Goal: Task Accomplishment & Management: Complete application form

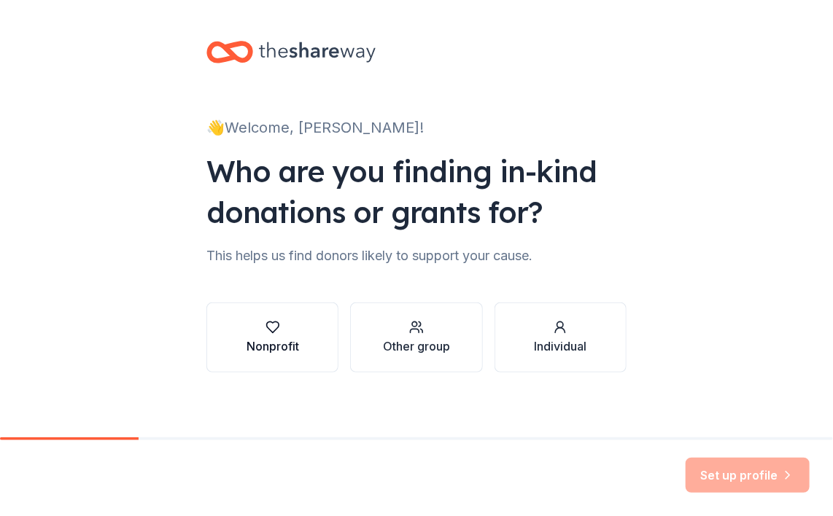
click at [282, 333] on div "button" at bounding box center [273, 327] width 53 height 15
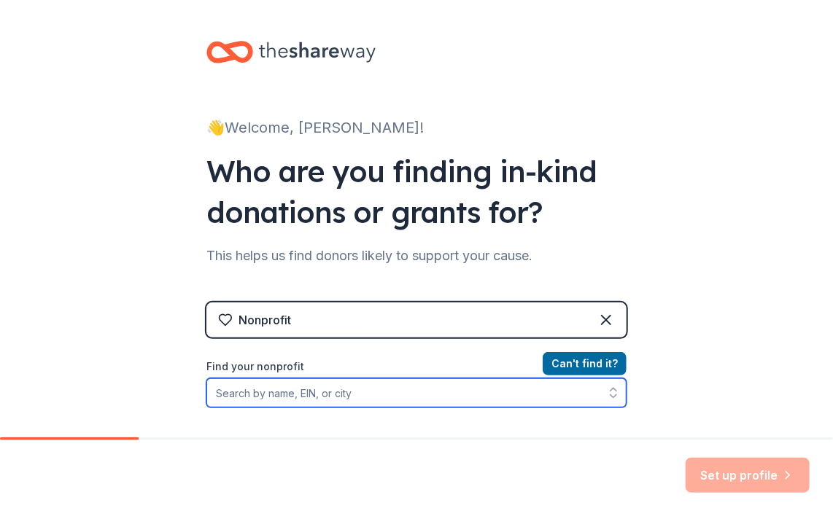
click at [246, 395] on input "Find your nonprofit" at bounding box center [416, 393] width 420 height 29
type input "trenton educational foundation"
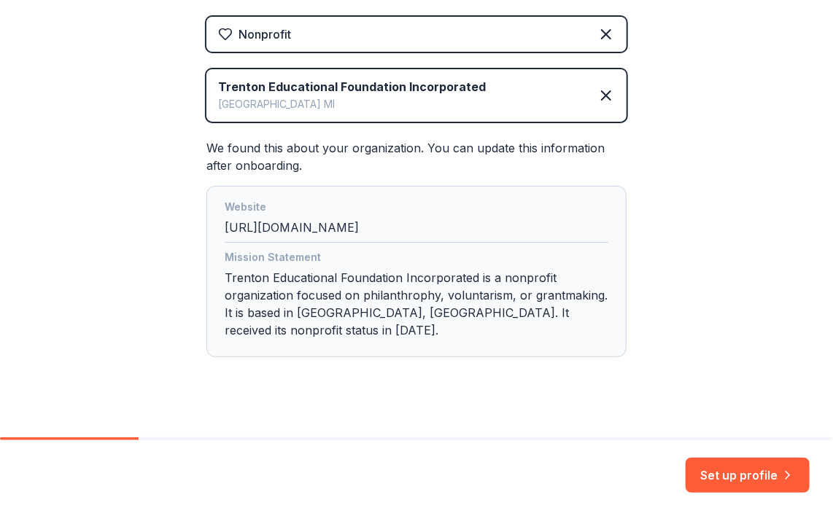
scroll to position [287, 0]
click at [735, 476] on button "Set up profile" at bounding box center [748, 475] width 124 height 35
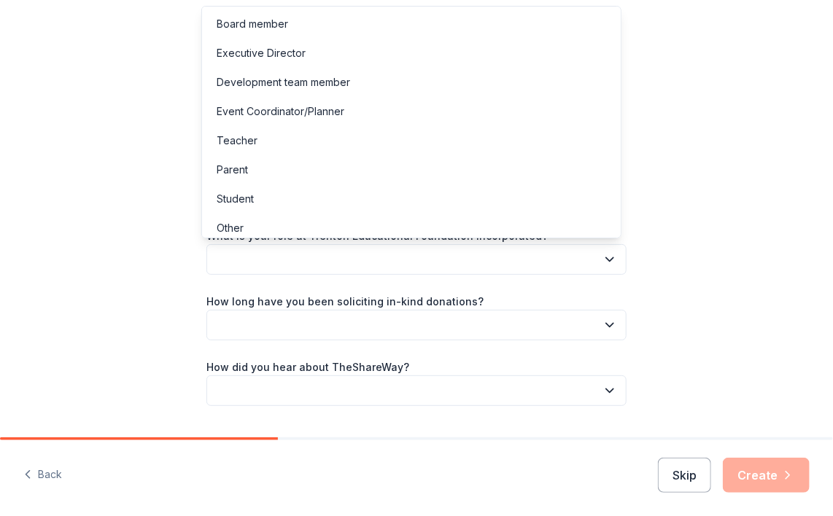
click at [602, 257] on icon "button" at bounding box center [609, 259] width 15 height 15
click at [252, 112] on div "Event Coordinator/Planner" at bounding box center [281, 112] width 128 height 18
click at [252, 112] on div "Let's finish your profile This helps us personalize your experience. What is yo…" at bounding box center [416, 238] width 467 height 476
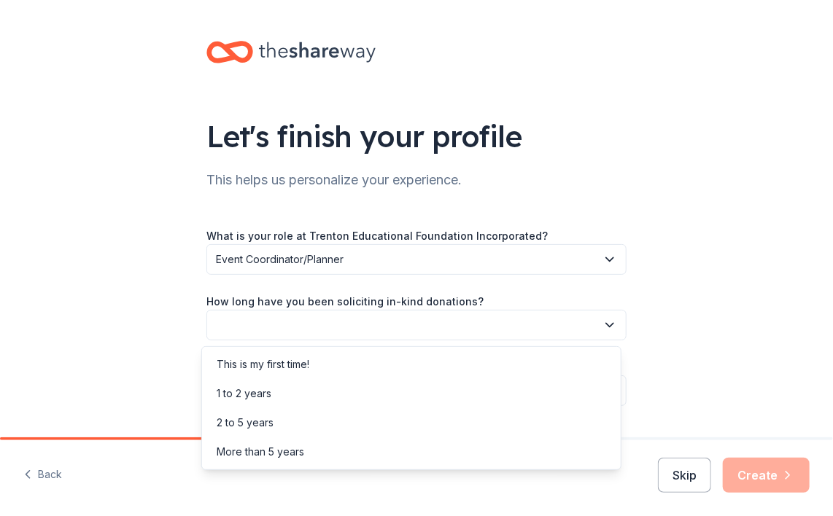
click at [219, 318] on button "button" at bounding box center [416, 325] width 420 height 31
click at [239, 446] on div "More than 5 years" at bounding box center [261, 452] width 88 height 18
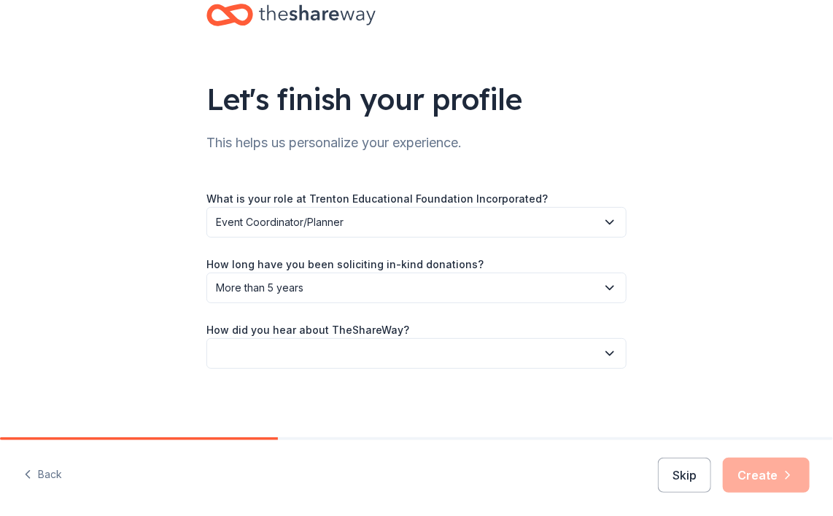
scroll to position [38, 0]
click at [232, 352] on button "button" at bounding box center [416, 353] width 420 height 31
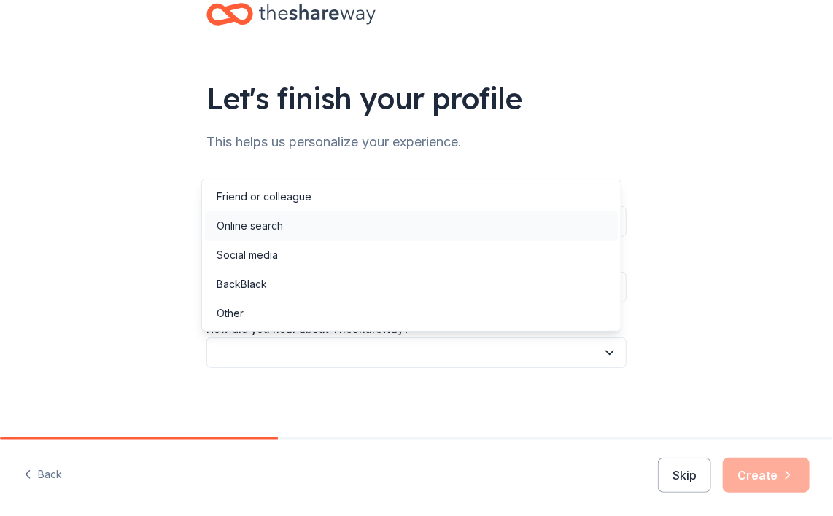
click at [263, 225] on div "Online search" at bounding box center [250, 226] width 66 height 18
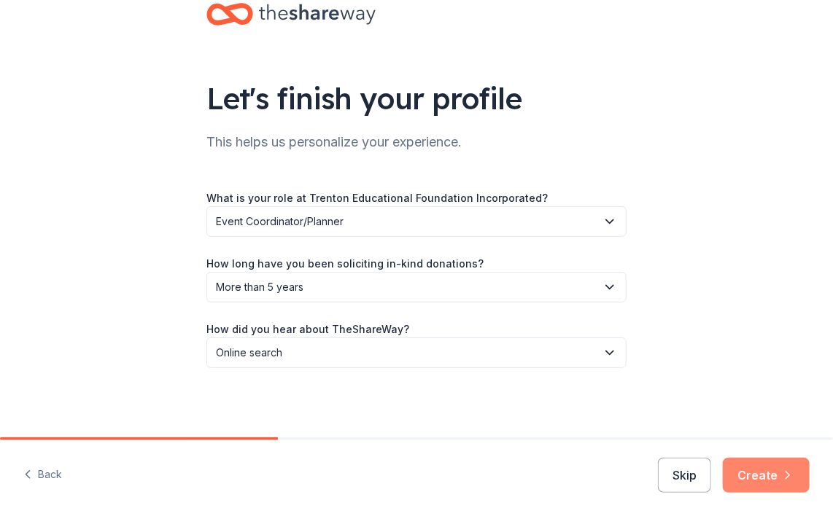
click at [743, 480] on button "Create" at bounding box center [766, 475] width 87 height 35
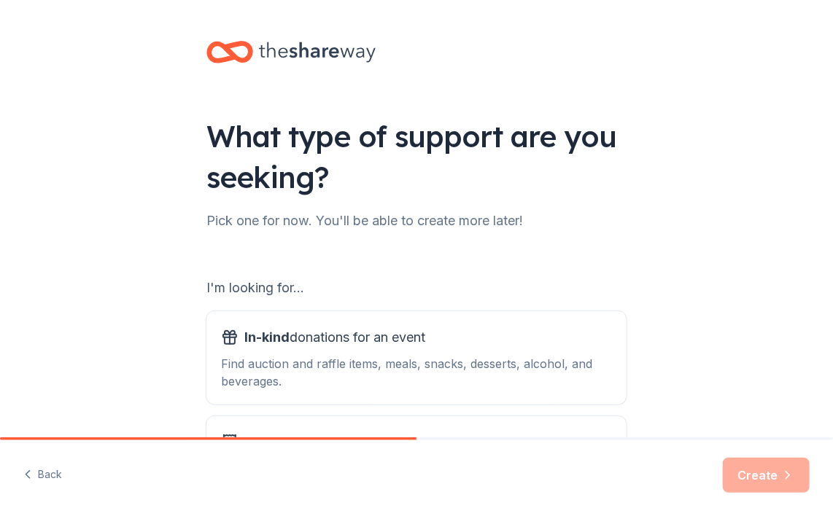
drag, startPoint x: 743, startPoint y: 480, endPoint x: 582, endPoint y: 471, distance: 161.4
drag, startPoint x: 582, startPoint y: 471, endPoint x: 557, endPoint y: 421, distance: 56.1
click at [557, 421] on button "Grants for my nonprofits Find grants for projects & programming, general operat…" at bounding box center [416, 462] width 420 height 93
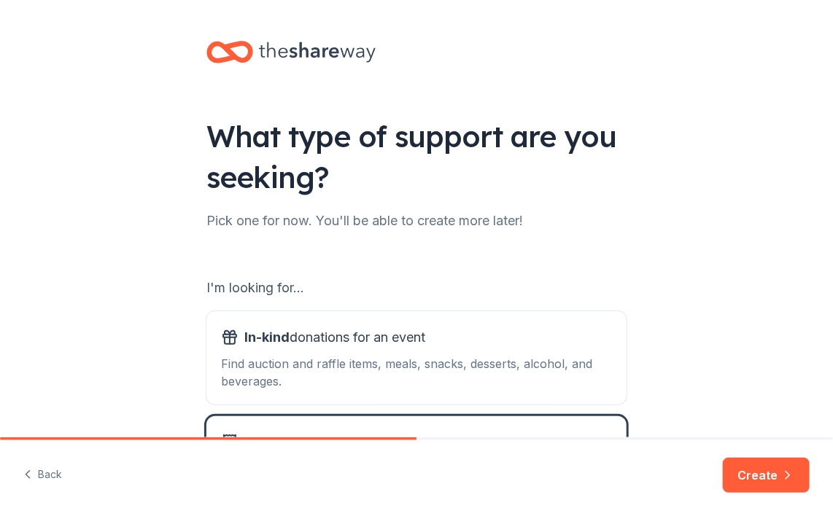
click at [675, 318] on div "What type of support are you seeking? Pick one for now. You'll be able to creat…" at bounding box center [416, 294] width 833 height 589
click at [673, 302] on div "What type of support are you seeking? Pick one for now. You'll be able to creat…" at bounding box center [416, 294] width 833 height 589
click at [674, 299] on div "What type of support are you seeking? Pick one for now. You'll be able to creat…" at bounding box center [416, 294] width 833 height 589
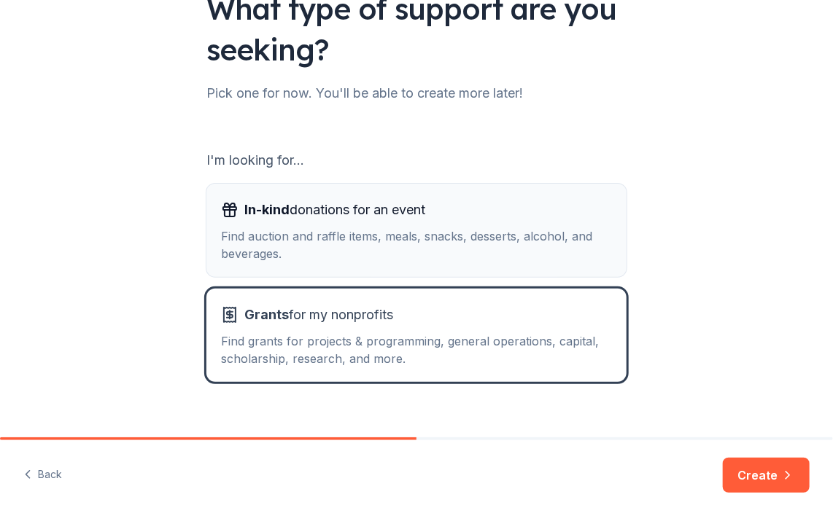
scroll to position [146, 0]
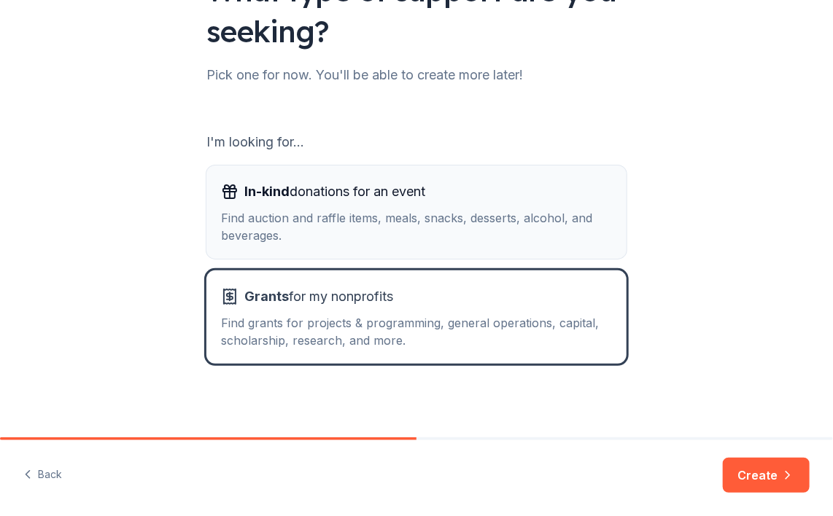
click at [271, 228] on div "Find auction and raffle items, meals, snacks, desserts, alcohol, and beverages." at bounding box center [416, 226] width 391 height 35
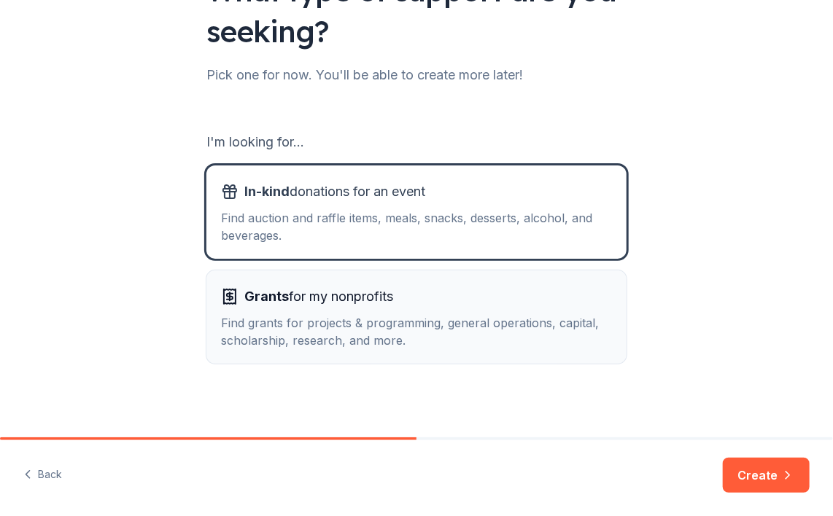
scroll to position [151, 0]
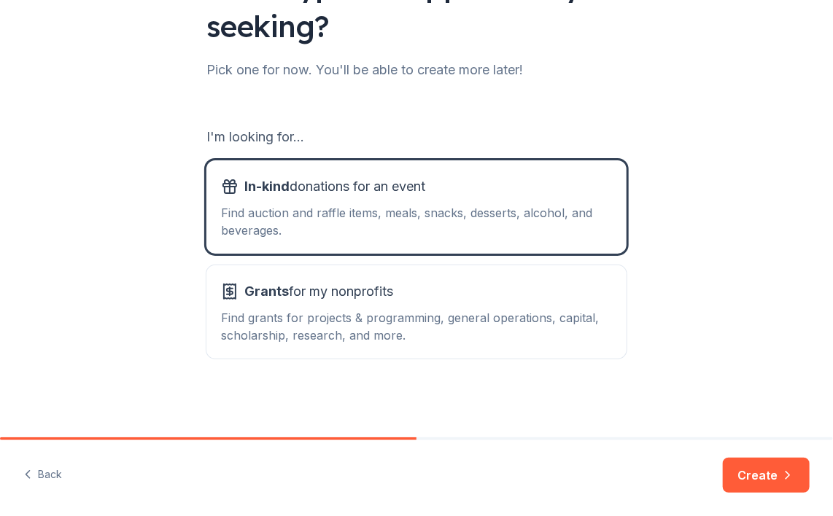
click at [747, 480] on button "Create" at bounding box center [766, 475] width 87 height 35
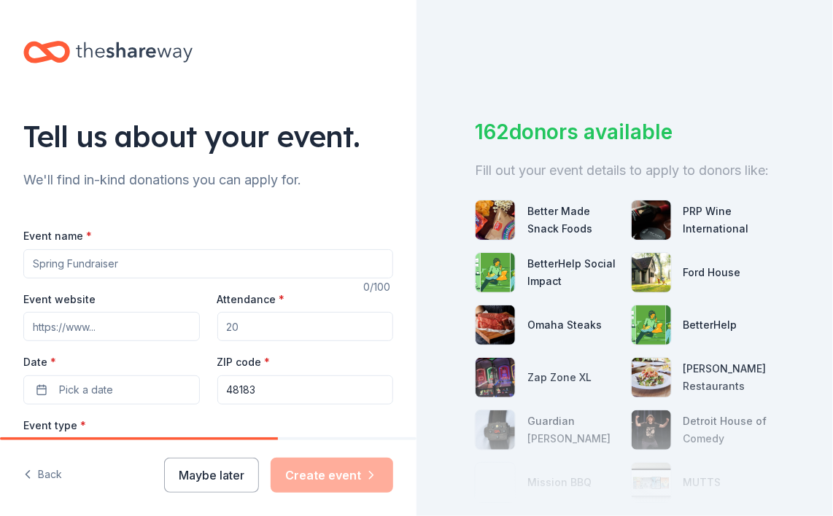
click at [105, 263] on input "Event name *" at bounding box center [208, 263] width 370 height 29
type input "Signature Event"
click at [79, 330] on input "Event website" at bounding box center [111, 326] width 177 height 29
type input "trentonedfoundation.org"
click at [233, 326] on input "Attendance *" at bounding box center [305, 326] width 177 height 29
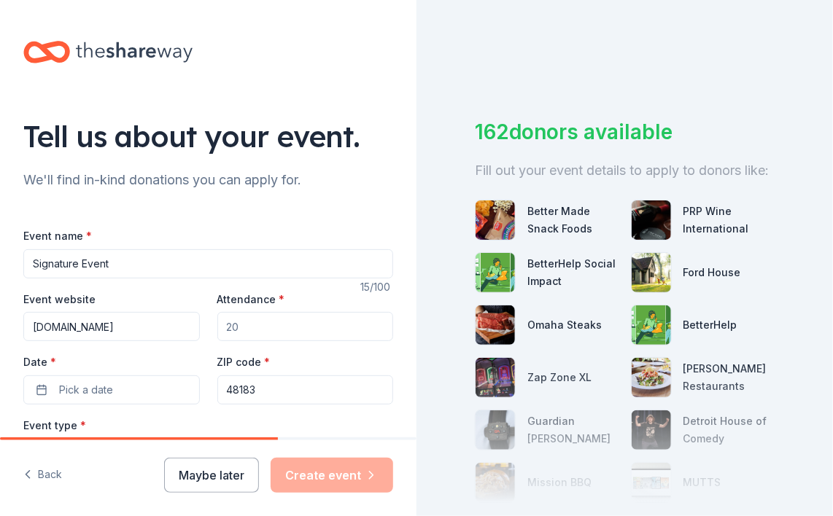
click at [236, 330] on input "Attendance *" at bounding box center [305, 326] width 177 height 29
type input "200"
click at [104, 394] on span "Pick a date" at bounding box center [86, 390] width 54 height 18
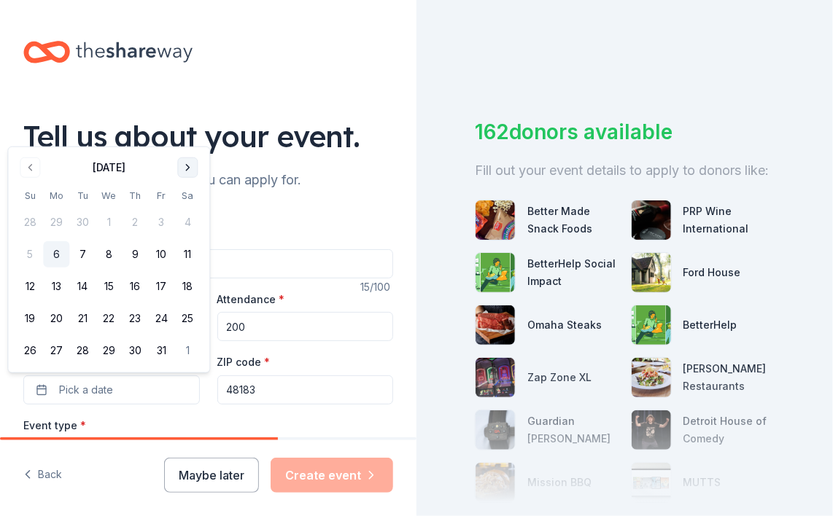
click at [183, 168] on button "Go to next month" at bounding box center [187, 168] width 20 height 20
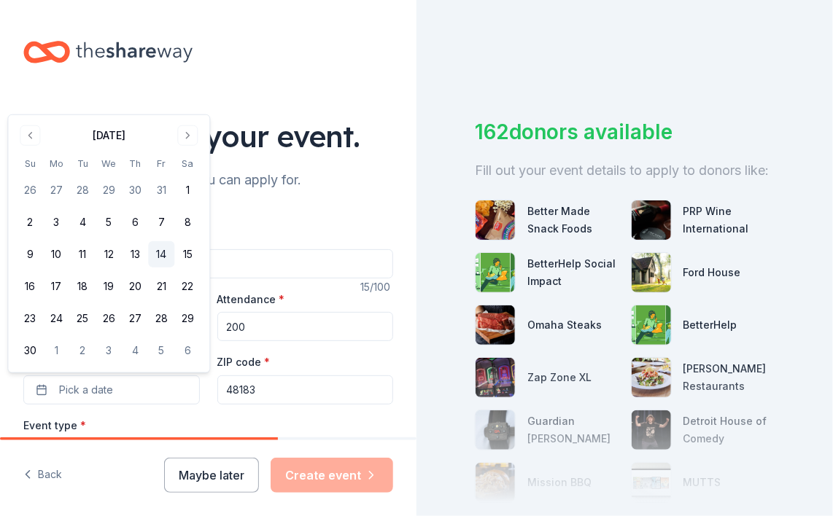
click at [163, 257] on button "14" at bounding box center [161, 254] width 26 height 26
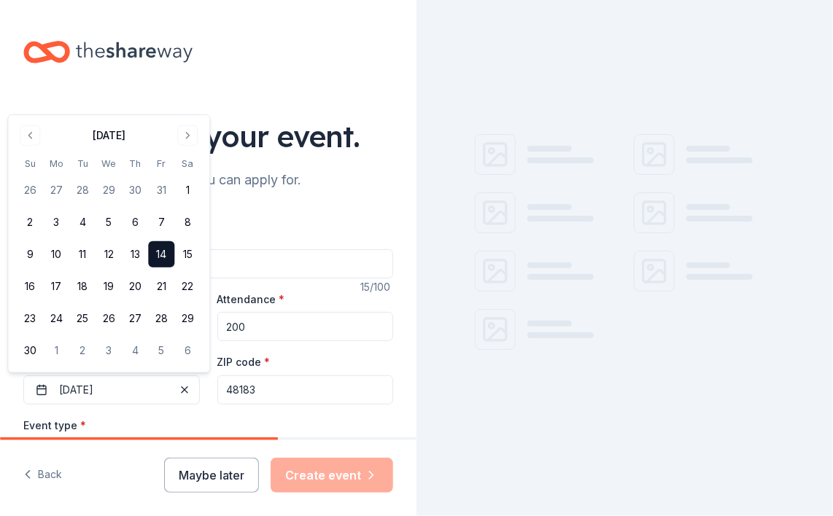
click at [267, 360] on div "ZIP code * 48183" at bounding box center [305, 379] width 177 height 52
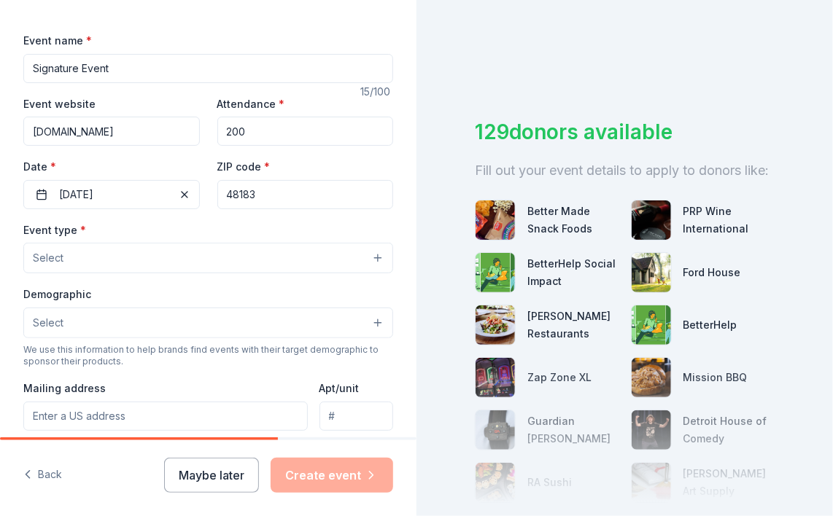
scroll to position [219, 0]
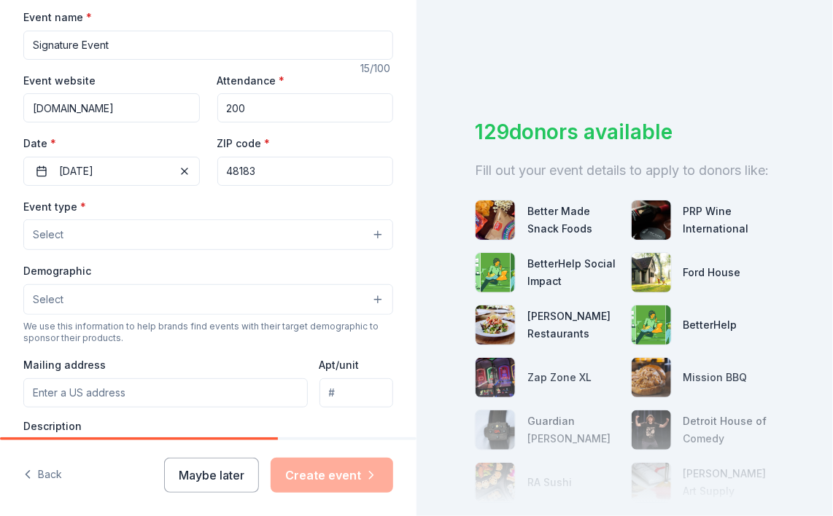
click at [367, 295] on button "Select" at bounding box center [208, 299] width 370 height 31
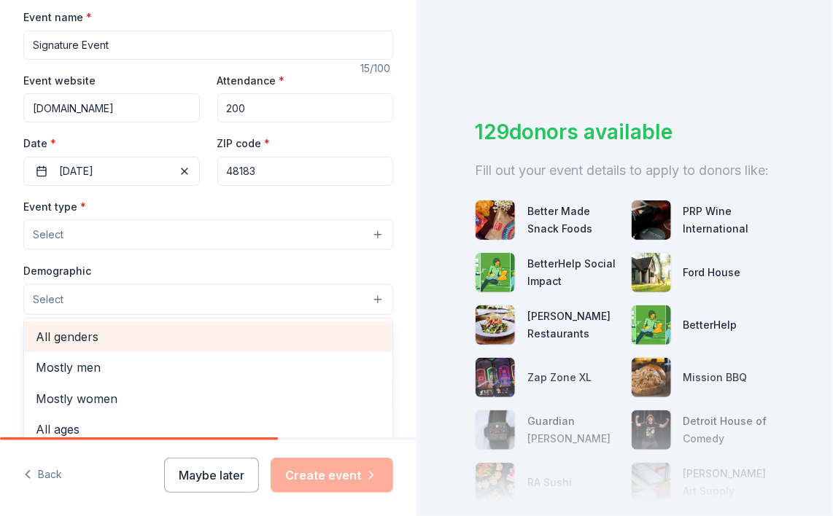
click at [74, 338] on span "All genders" at bounding box center [208, 336] width 345 height 19
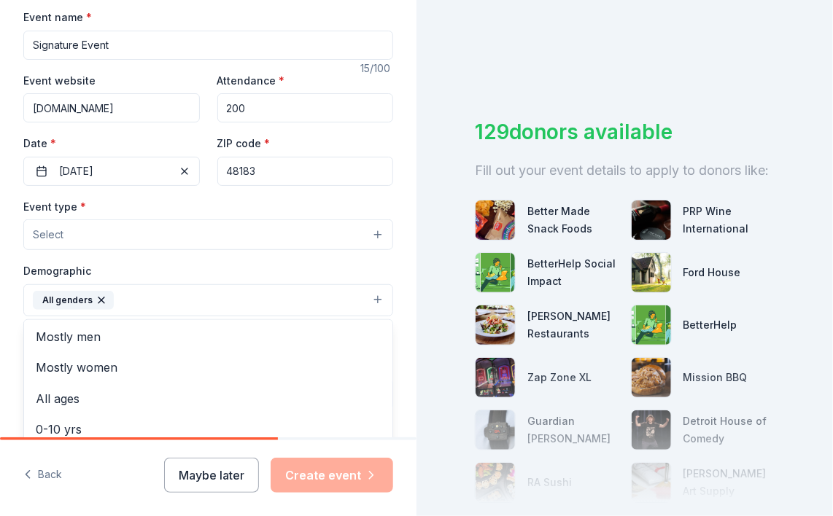
scroll to position [0, 0]
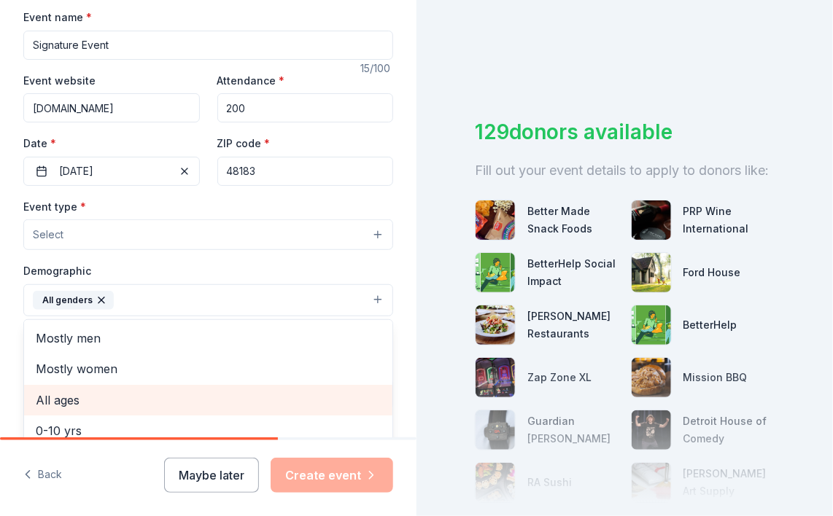
click at [70, 402] on span "All ages" at bounding box center [208, 400] width 345 height 19
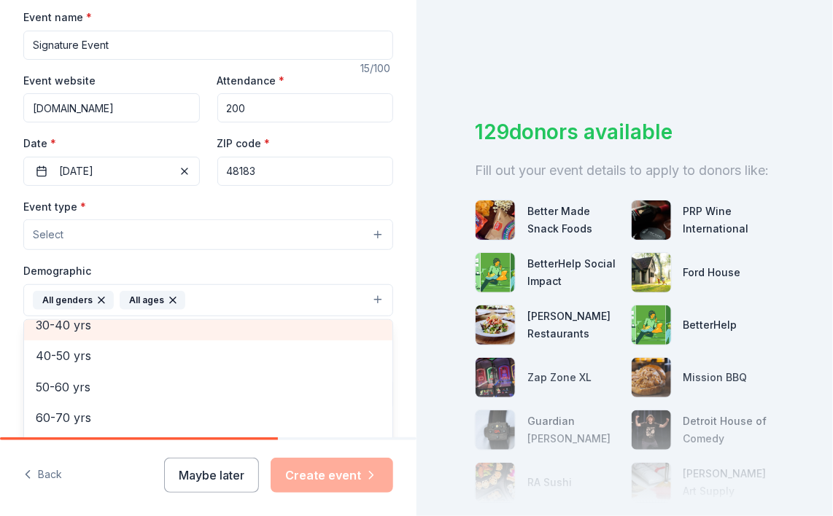
scroll to position [172, 0]
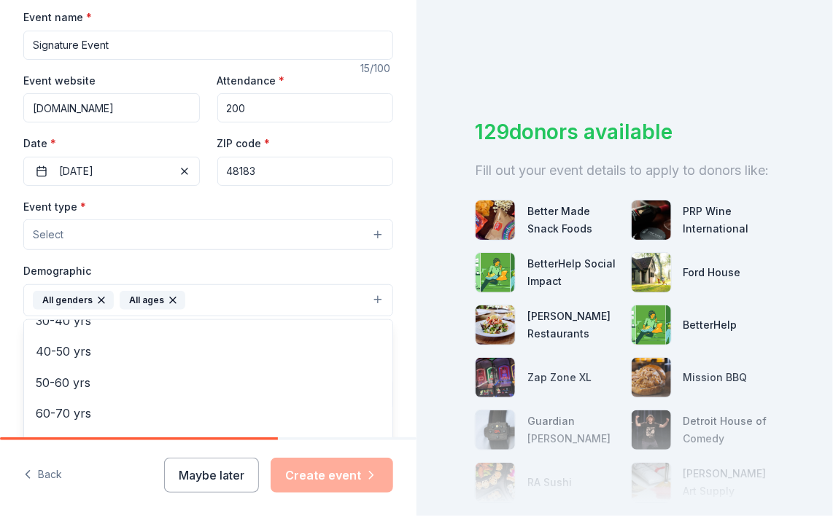
click at [157, 297] on div "All ages" at bounding box center [153, 300] width 66 height 19
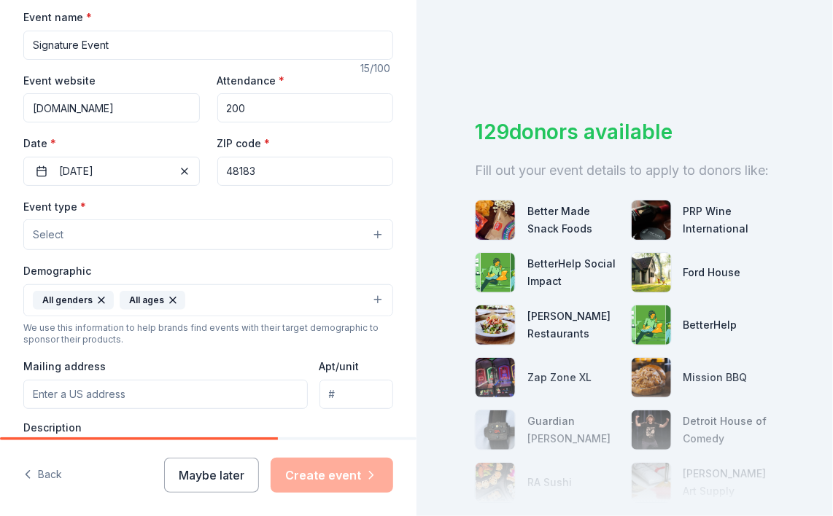
click at [81, 400] on input "Mailing address" at bounding box center [165, 394] width 284 height 29
type input "2251 Fairlane St"
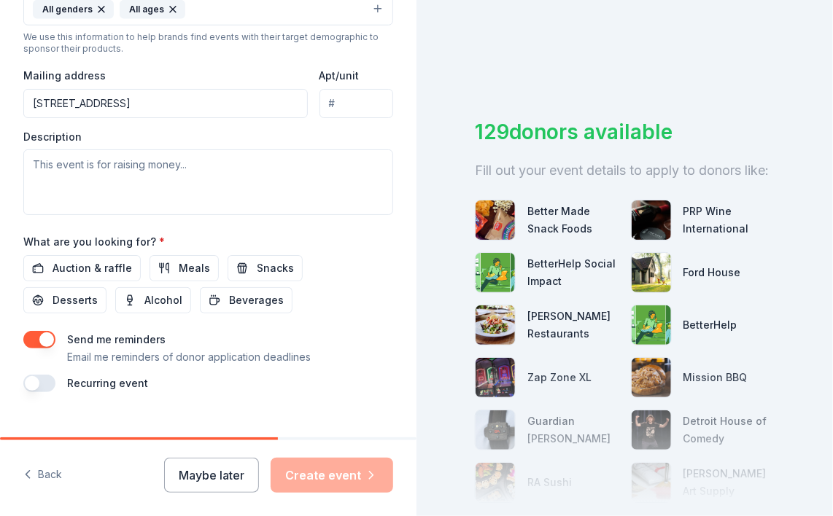
scroll to position [511, 0]
click at [90, 265] on span "Auction & raffle" at bounding box center [93, 268] width 80 height 18
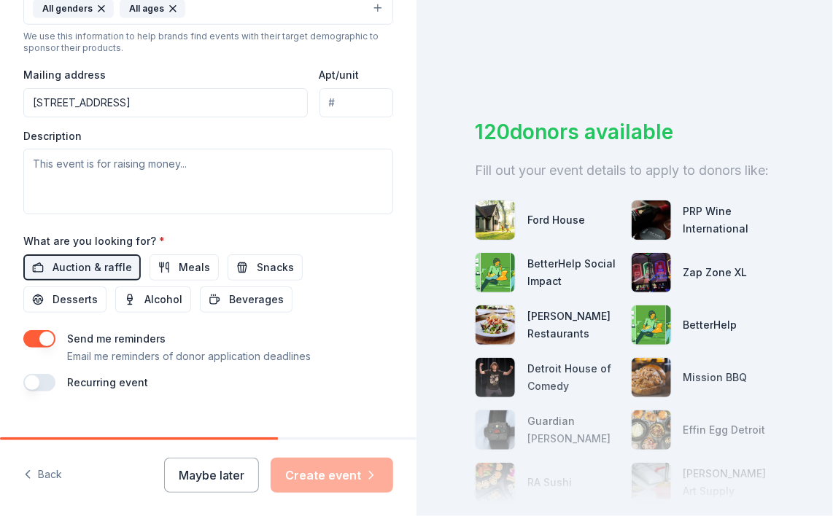
click at [42, 382] on button "button" at bounding box center [39, 383] width 32 height 18
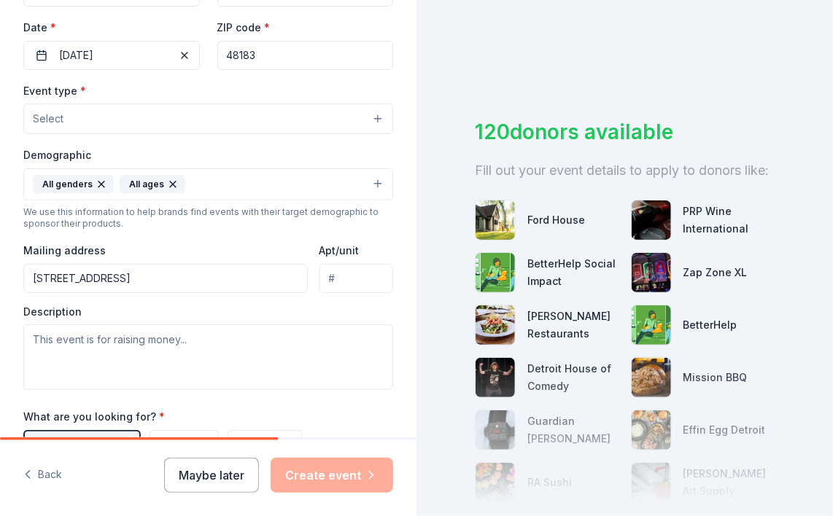
scroll to position [295, 0]
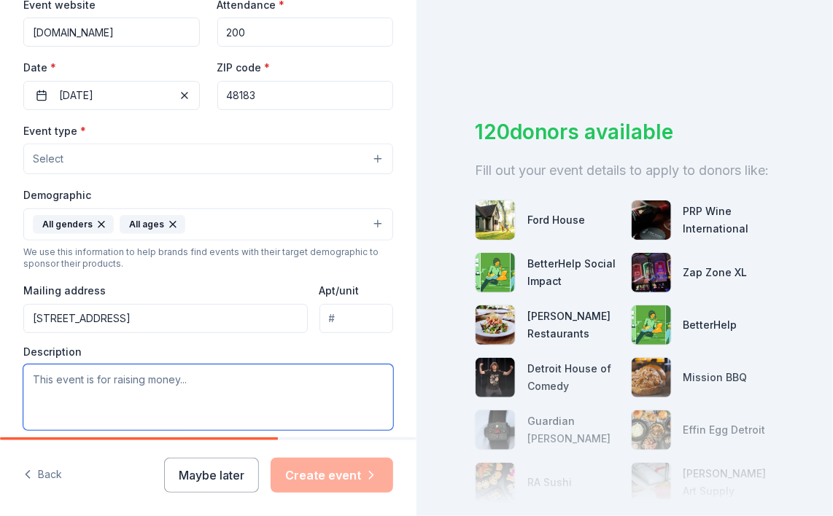
click at [32, 382] on textarea at bounding box center [208, 398] width 370 height 66
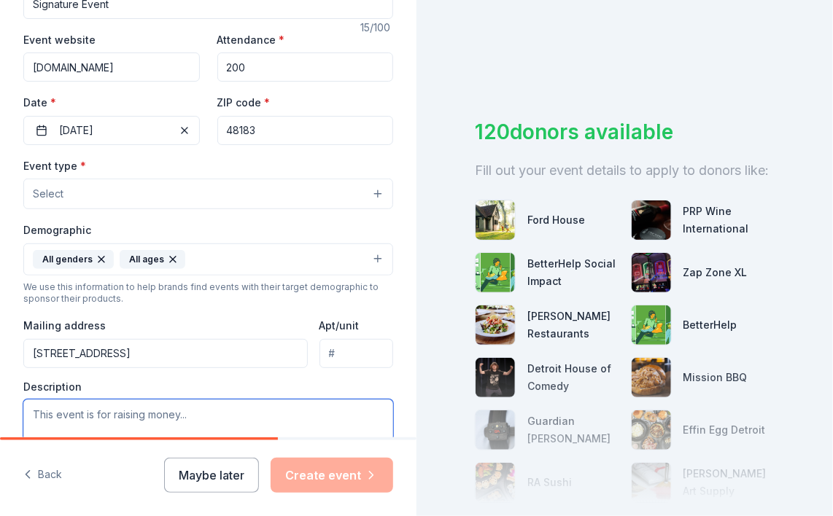
scroll to position [292, 0]
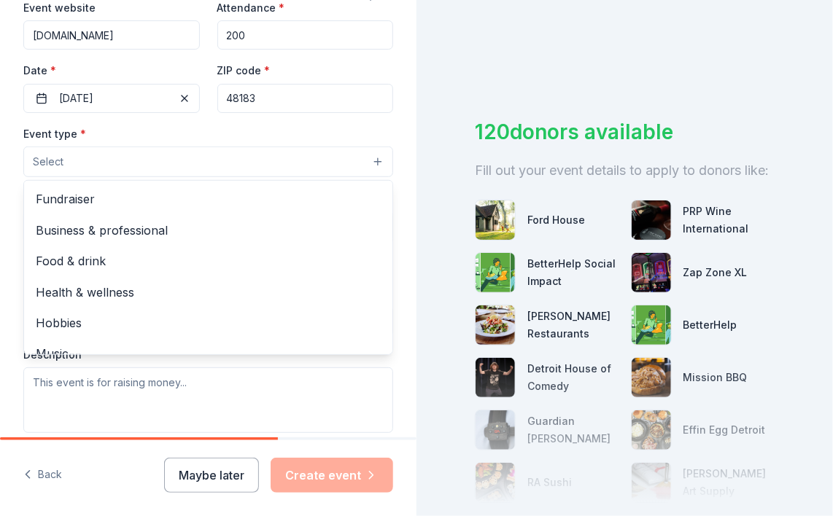
click at [44, 152] on button "Select" at bounding box center [208, 162] width 370 height 31
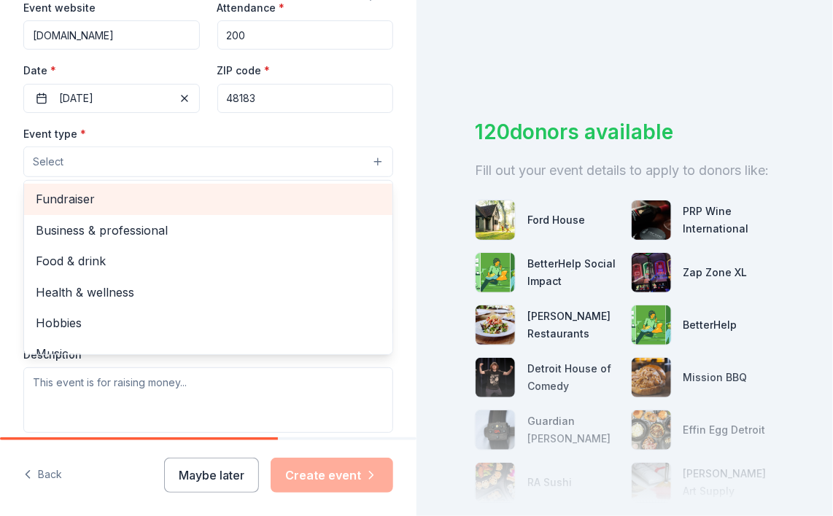
click at [67, 203] on span "Fundraiser" at bounding box center [208, 199] width 345 height 19
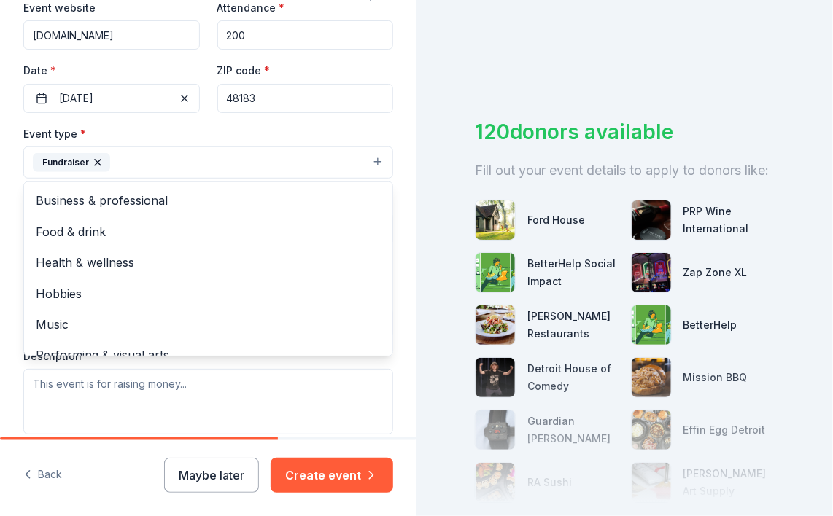
click at [161, 133] on div "Event type * Fundraiser Business & professional Food & drink Health & wellness …" at bounding box center [208, 152] width 370 height 55
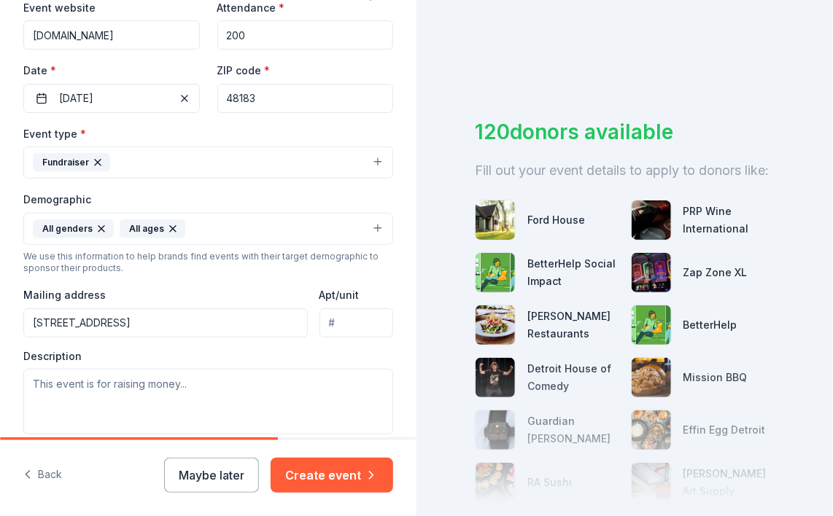
click at [167, 227] on icon "button" at bounding box center [173, 229] width 12 height 12
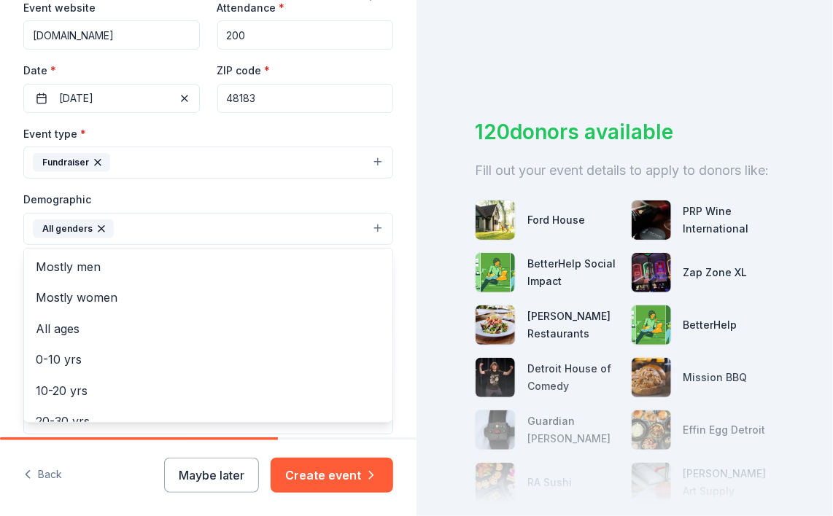
scroll to position [0, 0]
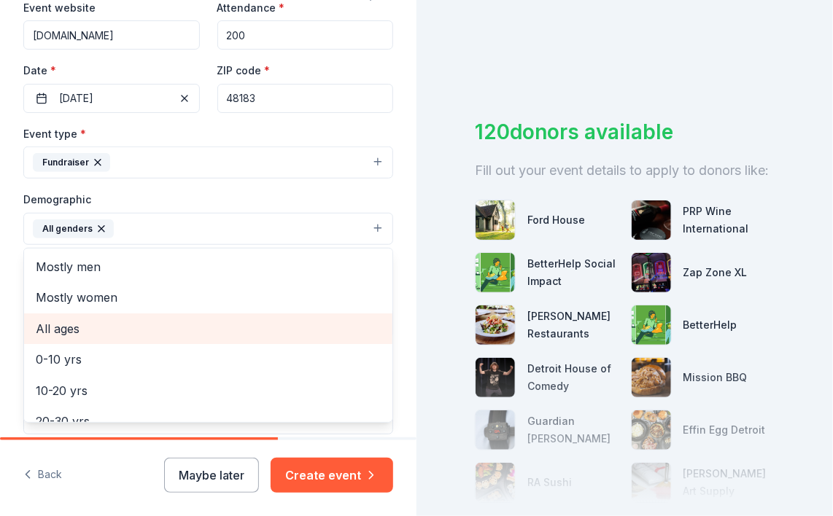
click at [63, 327] on span "All ages" at bounding box center [208, 328] width 345 height 19
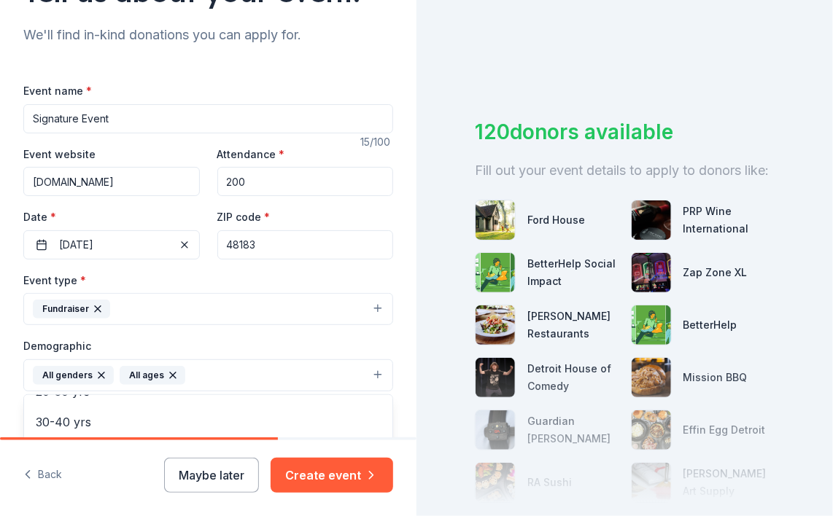
scroll to position [146, 0]
click at [373, 141] on div "Event name * Signature Event 15 /100 Event website trentonedfoundation.org Atte…" at bounding box center [208, 445] width 370 height 729
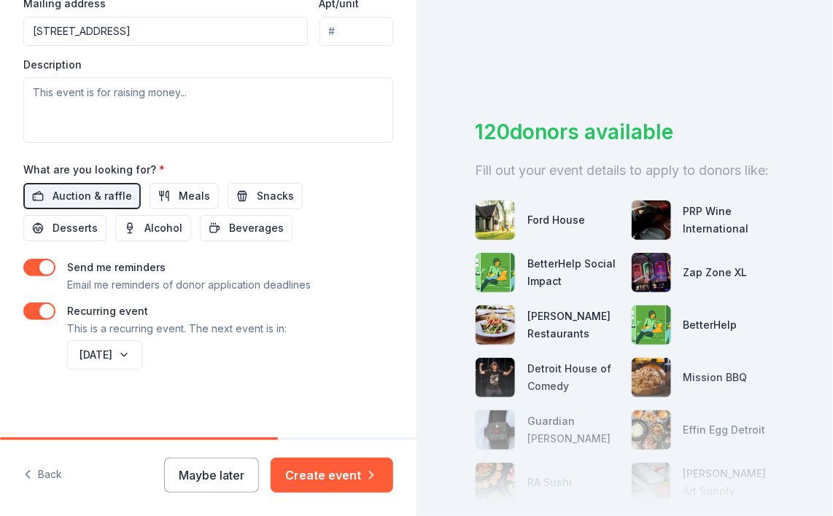
scroll to position [588, 0]
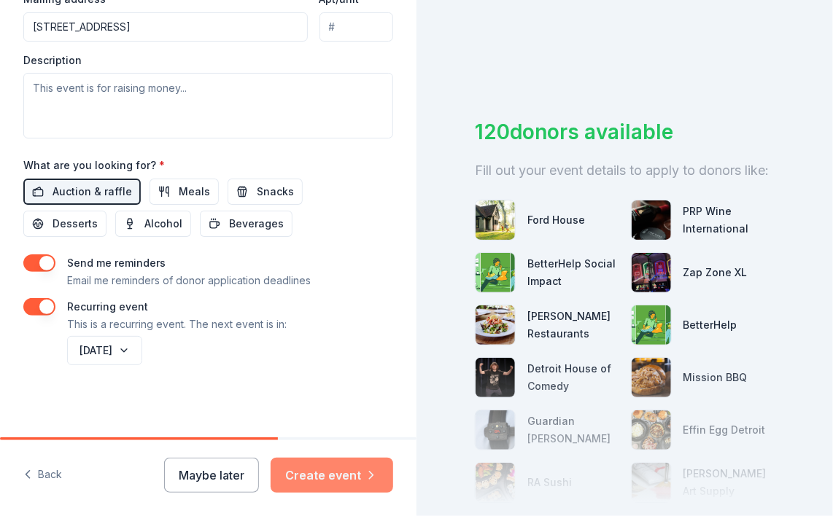
click at [317, 478] on button "Create event" at bounding box center [332, 475] width 123 height 35
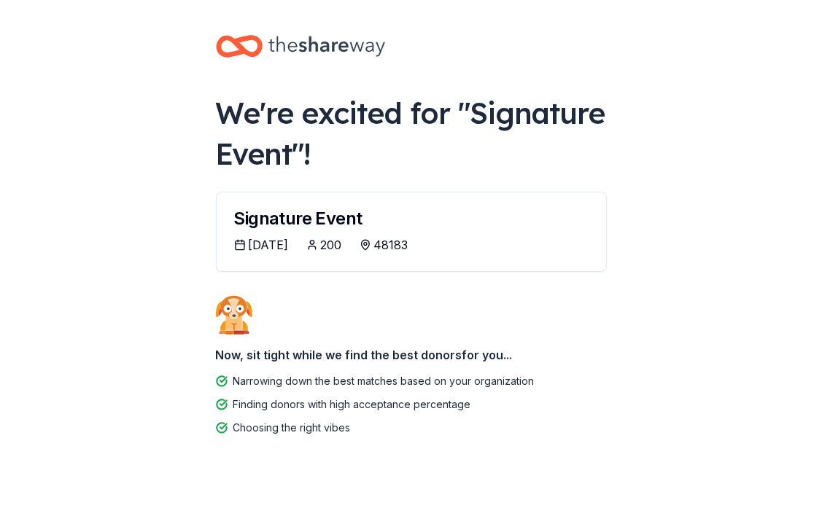
click at [271, 243] on div "11/13/2025" at bounding box center [269, 245] width 40 height 18
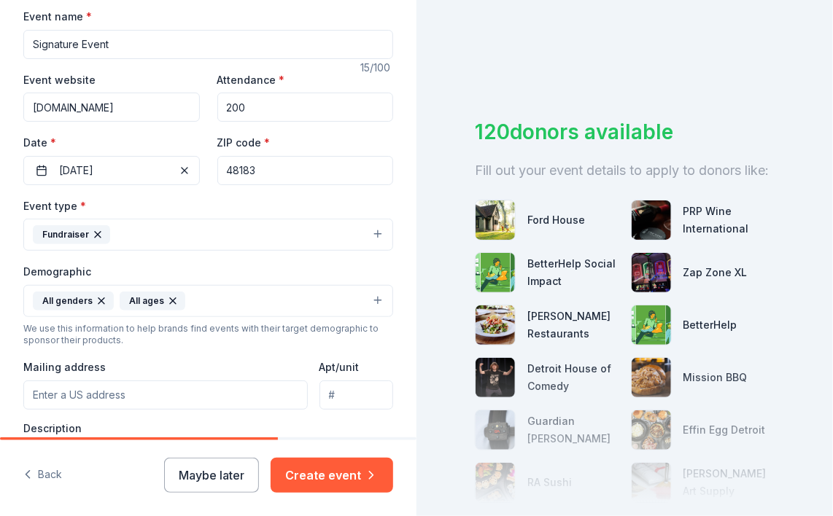
scroll to position [219, 0]
click at [105, 170] on button "11/14/2025" at bounding box center [111, 171] width 177 height 29
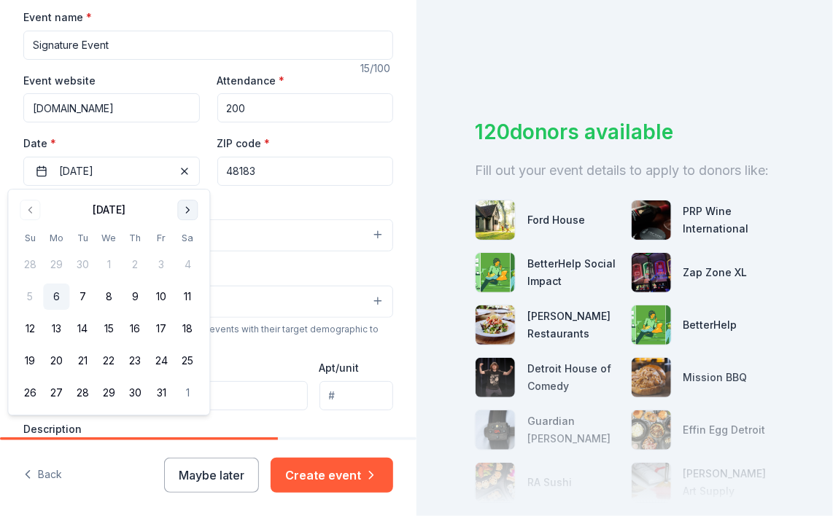
click at [186, 207] on button "Go to next month" at bounding box center [187, 210] width 20 height 20
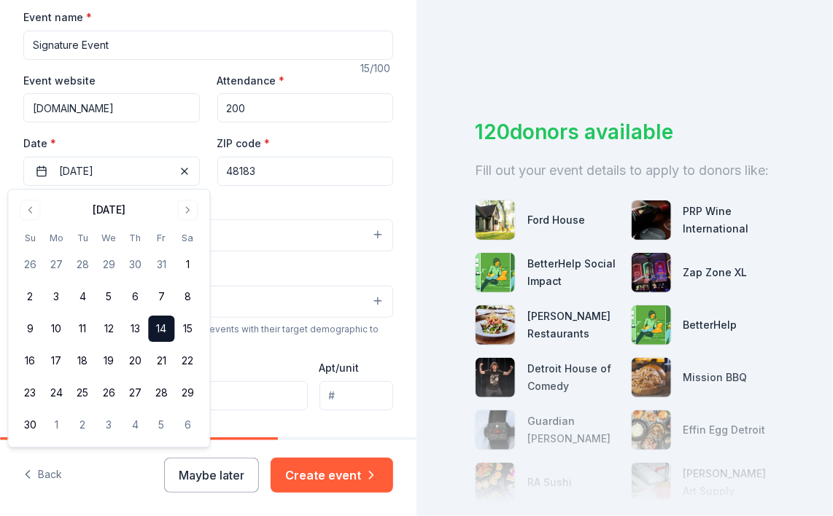
click at [156, 327] on button "14" at bounding box center [161, 329] width 26 height 26
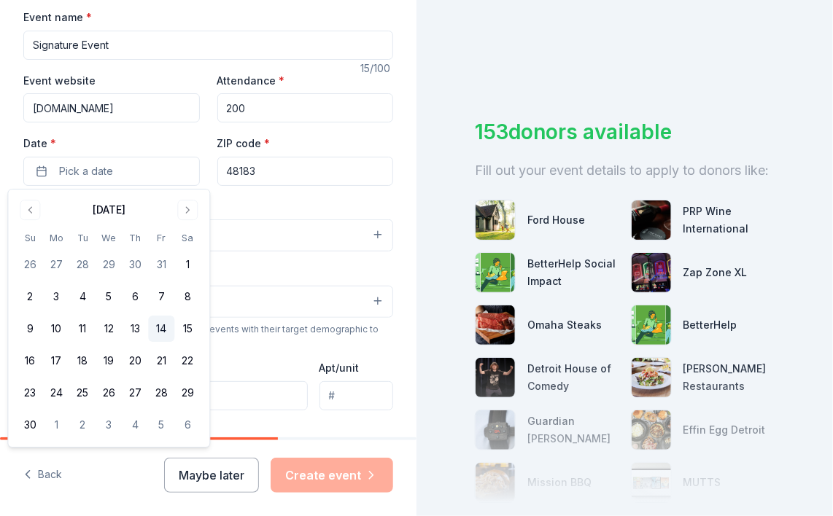
click at [155, 328] on button "14" at bounding box center [161, 329] width 26 height 26
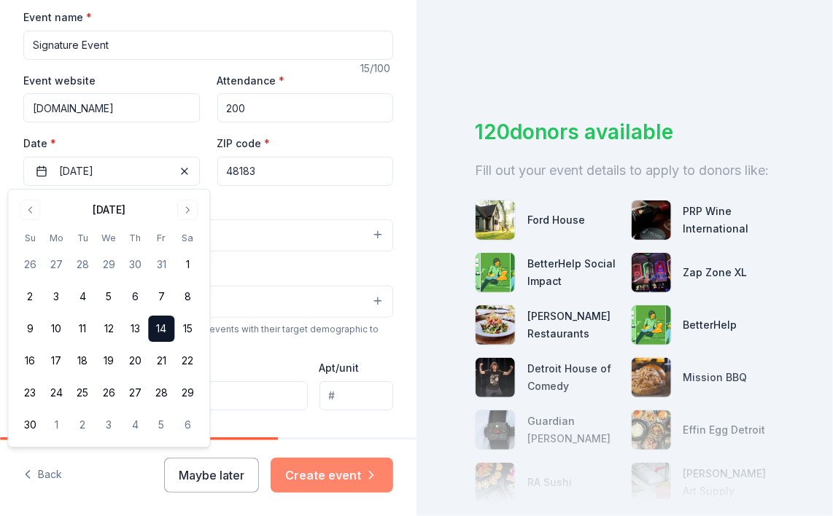
click at [324, 474] on button "Create event" at bounding box center [332, 475] width 123 height 35
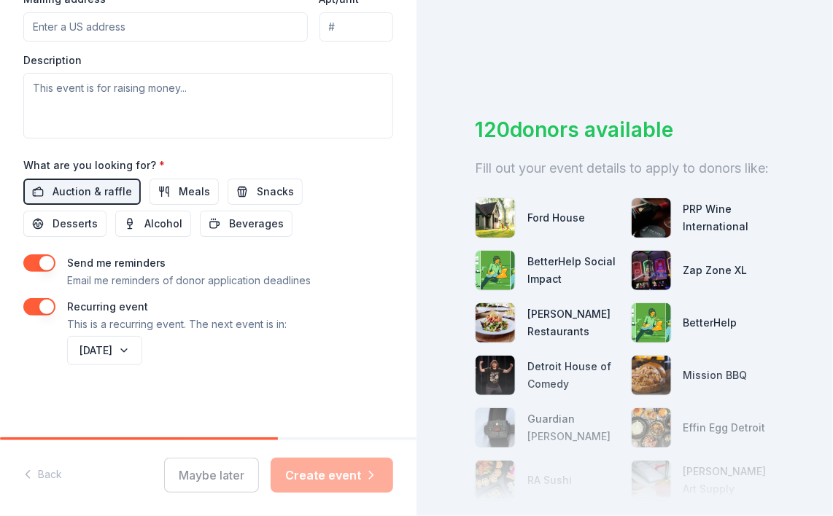
scroll to position [0, 0]
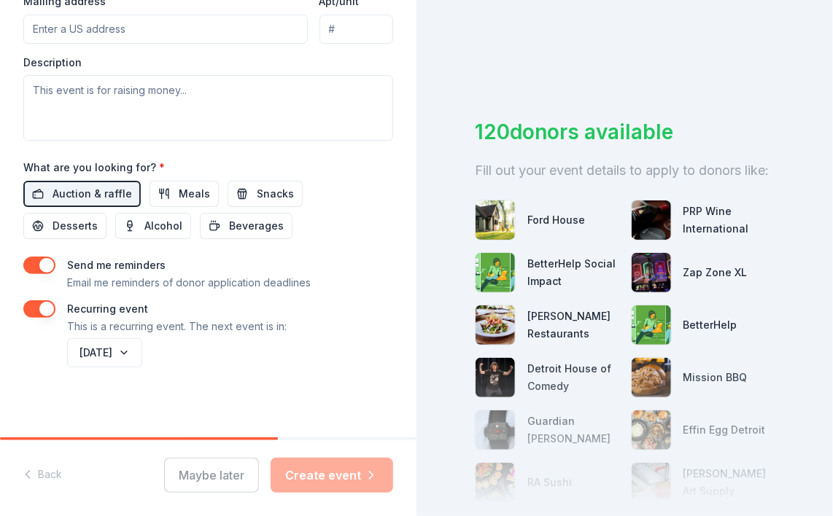
scroll to position [588, 0]
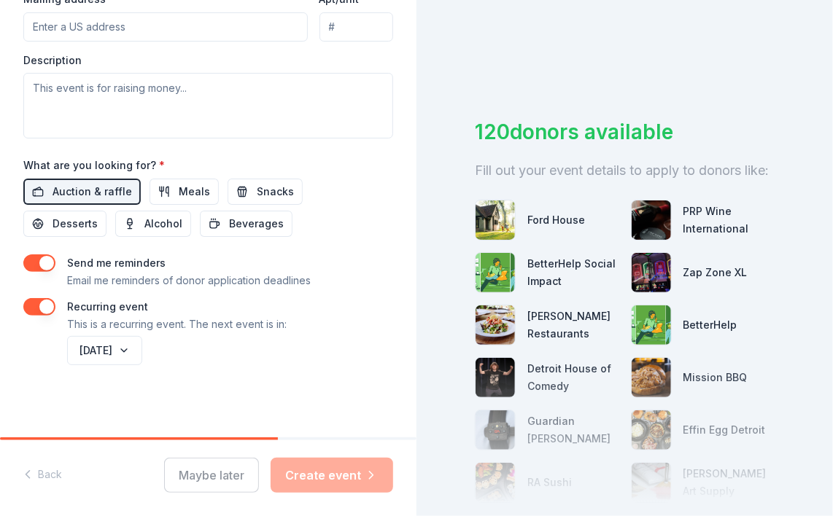
click at [316, 464] on div "Maybe later Create event" at bounding box center [278, 475] width 229 height 35
click at [225, 478] on div "Maybe later Create event" at bounding box center [278, 475] width 229 height 35
drag, startPoint x: 234, startPoint y: 400, endPoint x: 239, endPoint y: 376, distance: 24.6
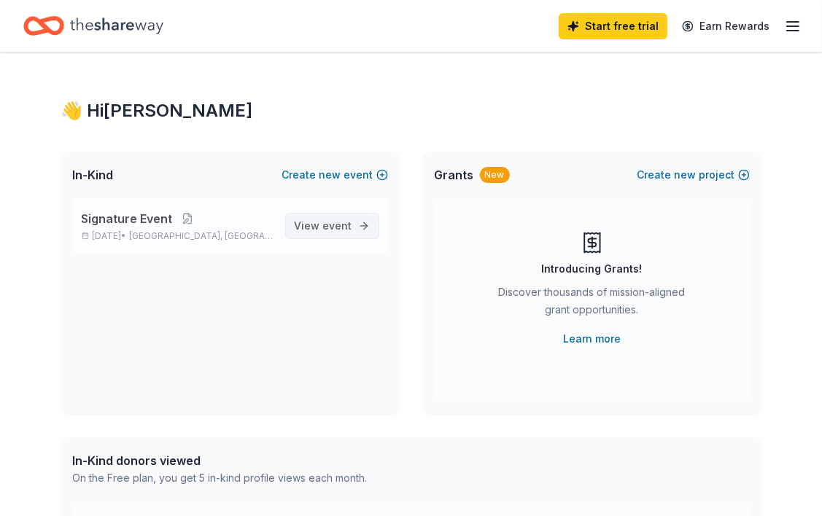
click at [325, 224] on span "event" at bounding box center [337, 226] width 29 height 12
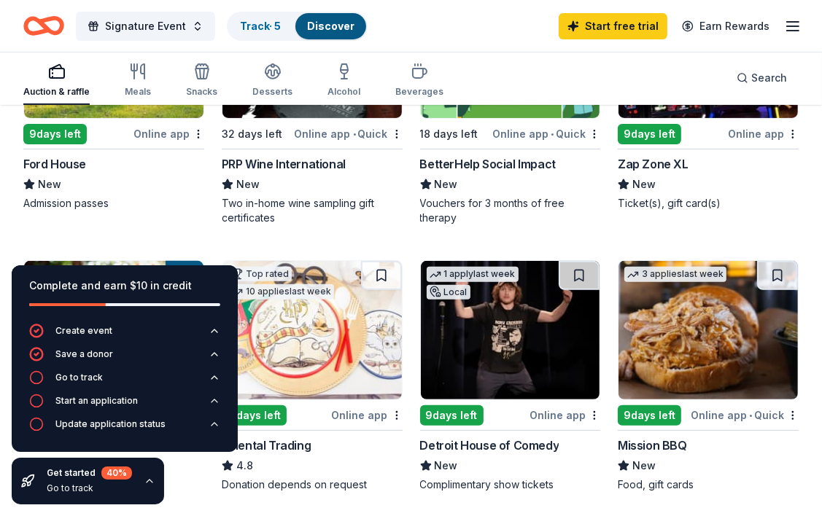
scroll to position [292, 0]
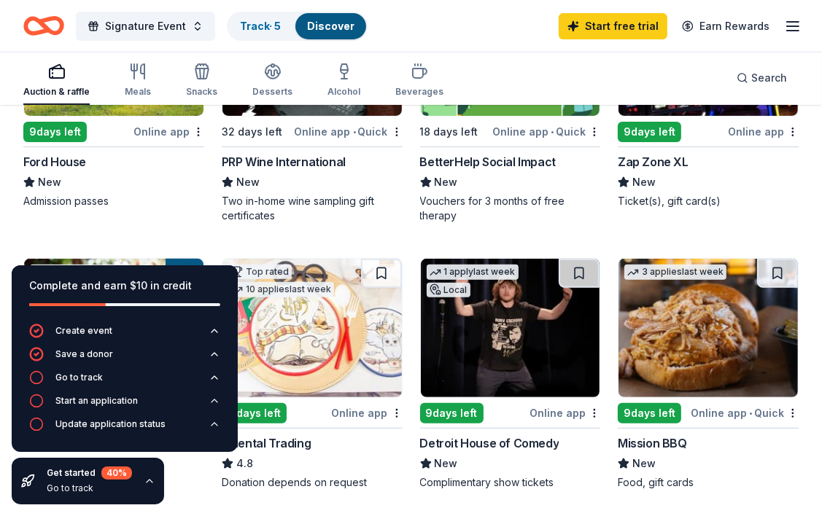
click at [168, 128] on div "Online app" at bounding box center [168, 132] width 71 height 18
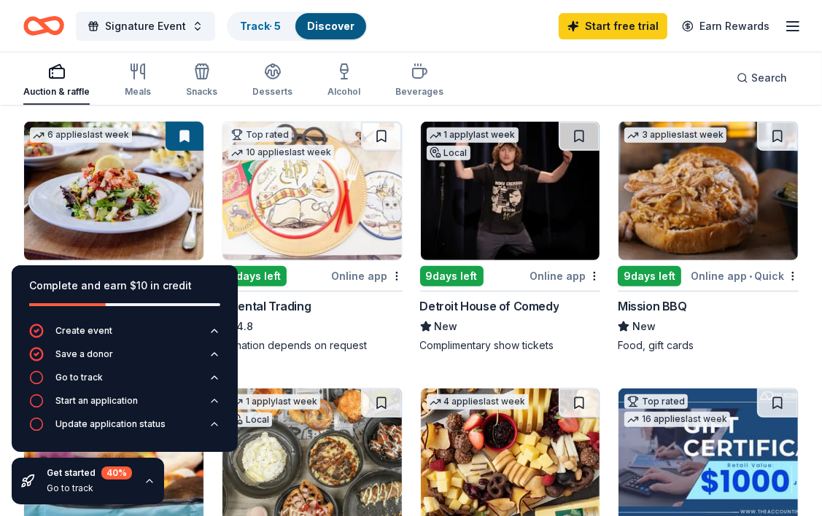
scroll to position [438, 0]
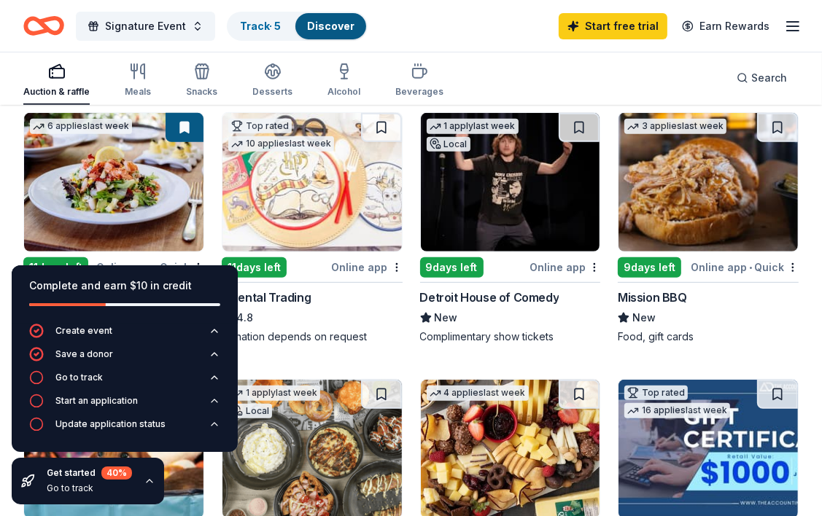
click at [187, 287] on div "Complete and earn $10 in credit" at bounding box center [124, 286] width 191 height 18
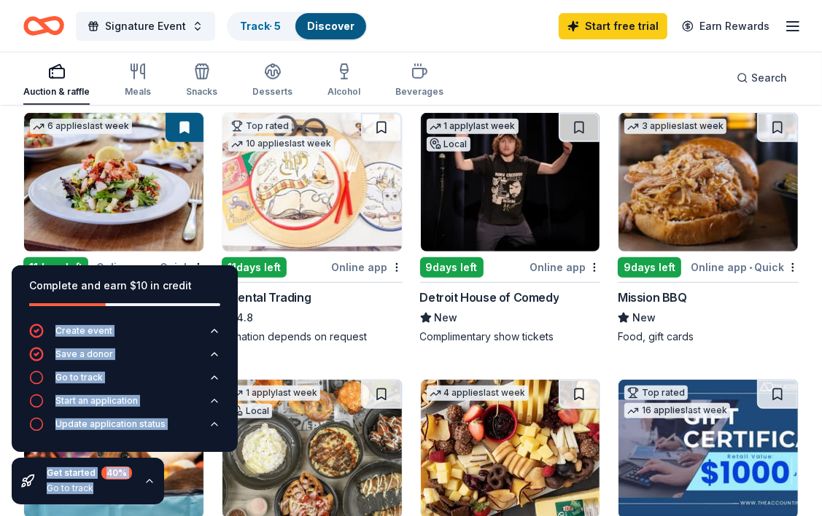
drag, startPoint x: 187, startPoint y: 287, endPoint x: 259, endPoint y: 280, distance: 72.5
drag, startPoint x: 259, startPoint y: 280, endPoint x: 198, endPoint y: 289, distance: 61.9
click at [198, 289] on div "Complete and earn $10 in credit" at bounding box center [124, 286] width 191 height 18
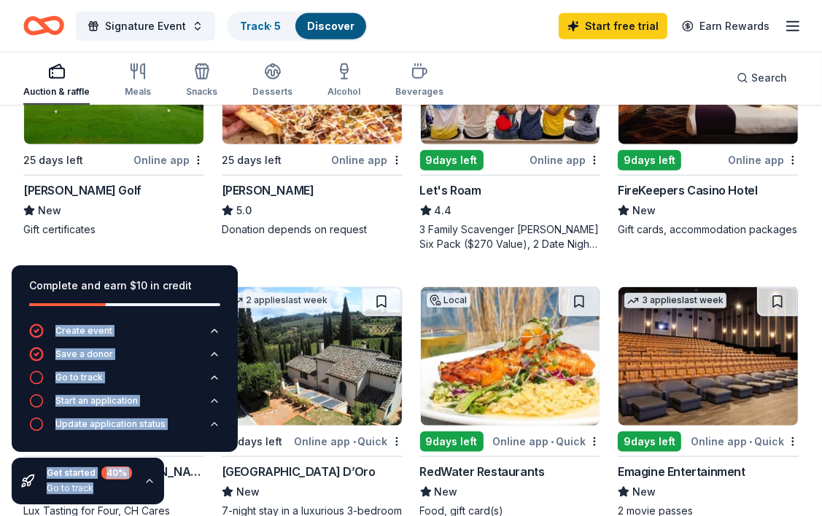
scroll to position [1094, 0]
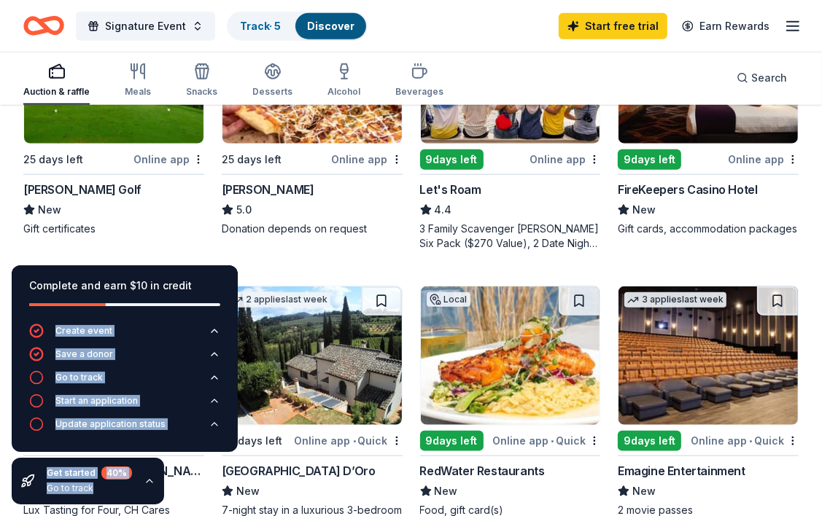
click at [64, 187] on div "Taylor Golf" at bounding box center [82, 190] width 118 height 18
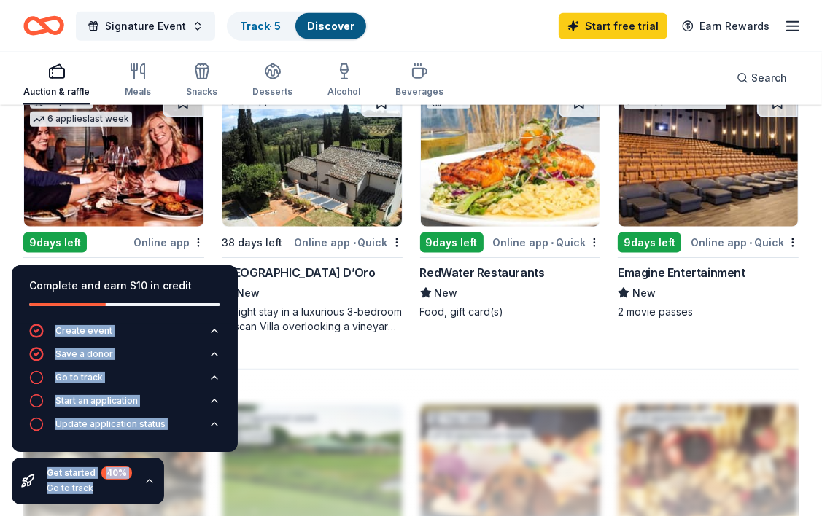
scroll to position [1291, 0]
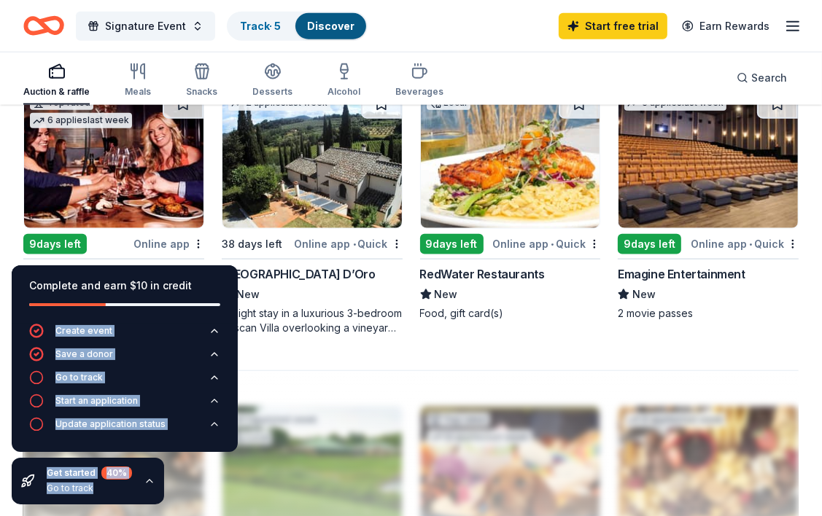
click at [684, 189] on img at bounding box center [707, 159] width 179 height 139
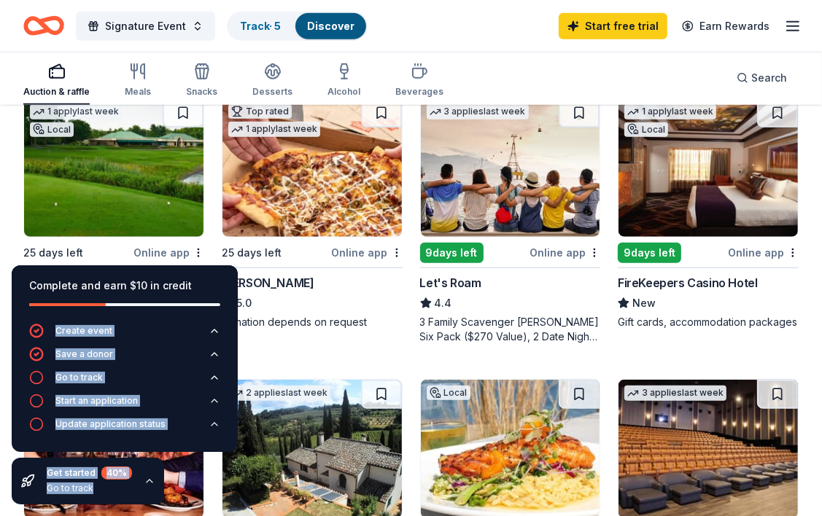
scroll to position [999, 0]
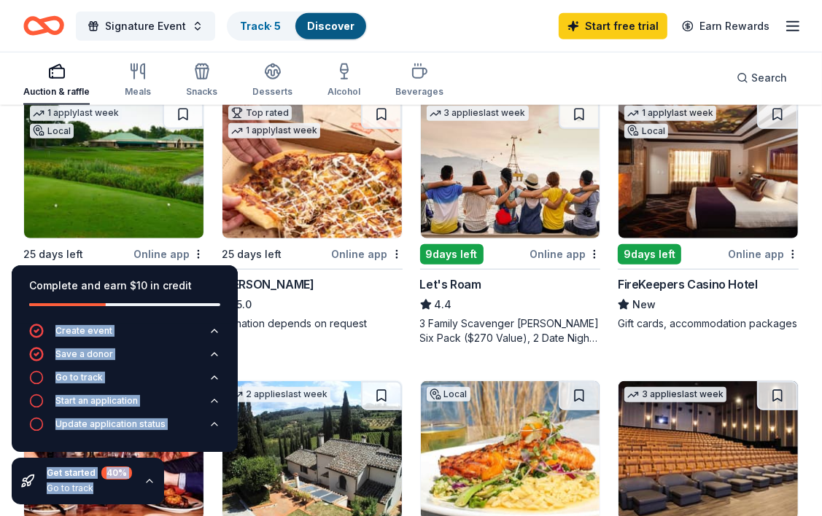
click at [702, 212] on img at bounding box center [707, 169] width 179 height 139
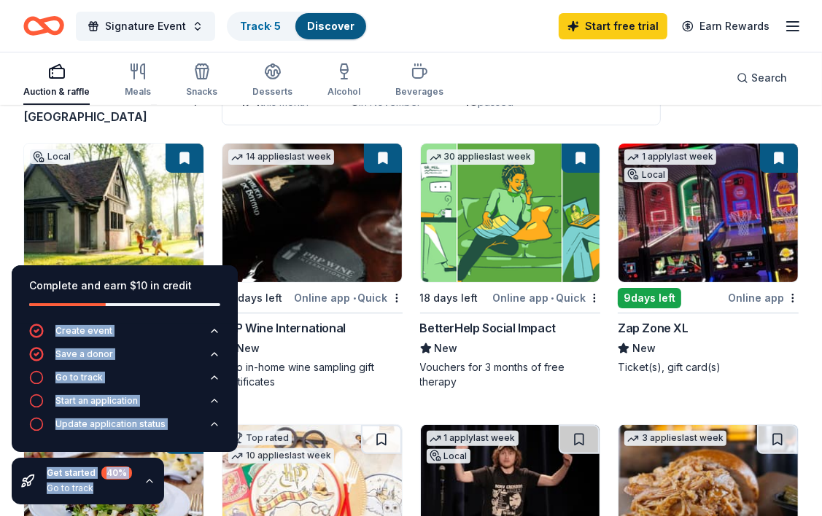
scroll to position [124, 0]
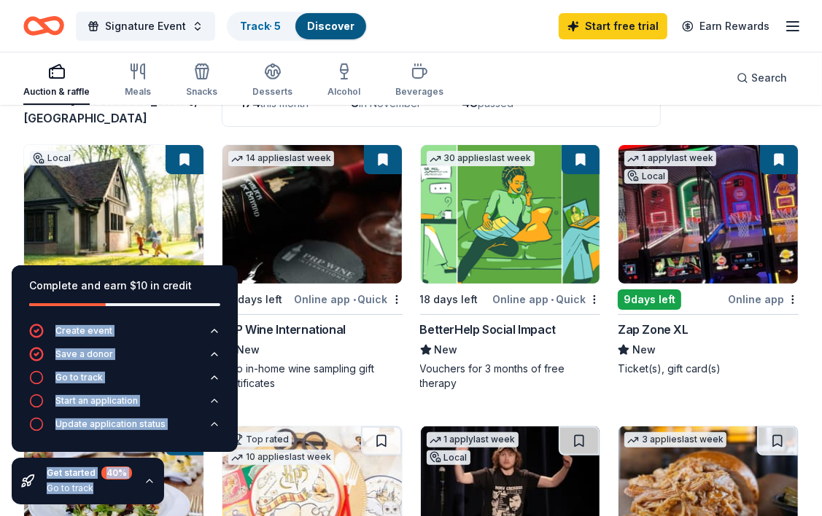
click at [641, 203] on img at bounding box center [707, 214] width 179 height 139
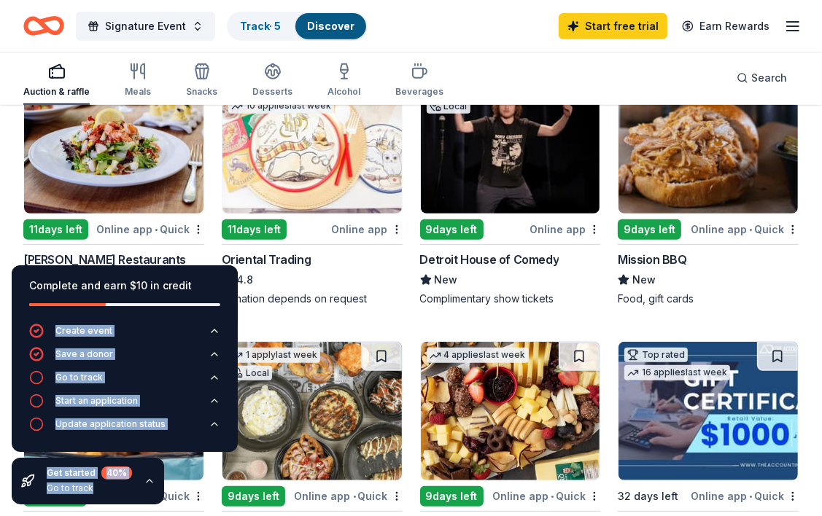
scroll to position [416, 0]
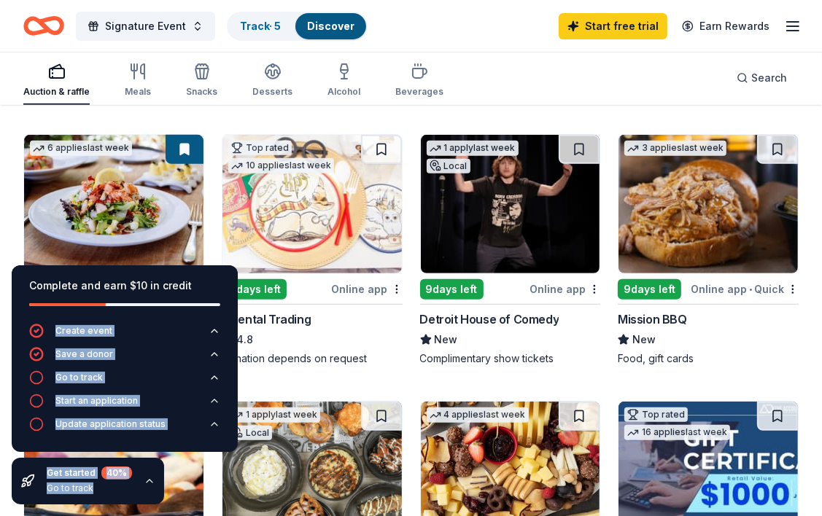
click at [526, 228] on img at bounding box center [510, 204] width 179 height 139
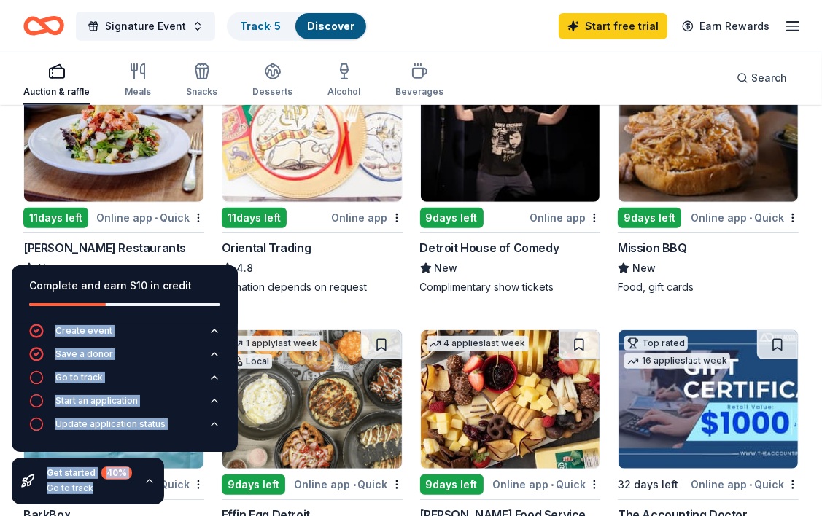
scroll to position [489, 0]
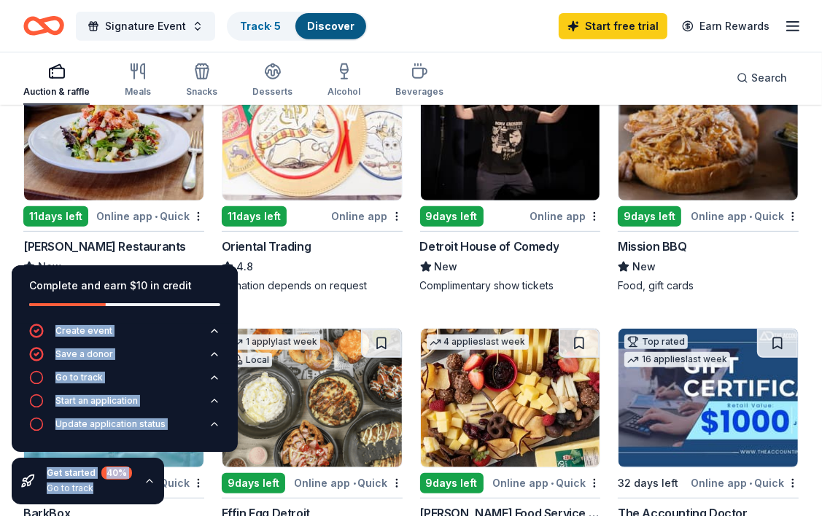
click at [60, 78] on rect "button" at bounding box center [57, 73] width 15 height 9
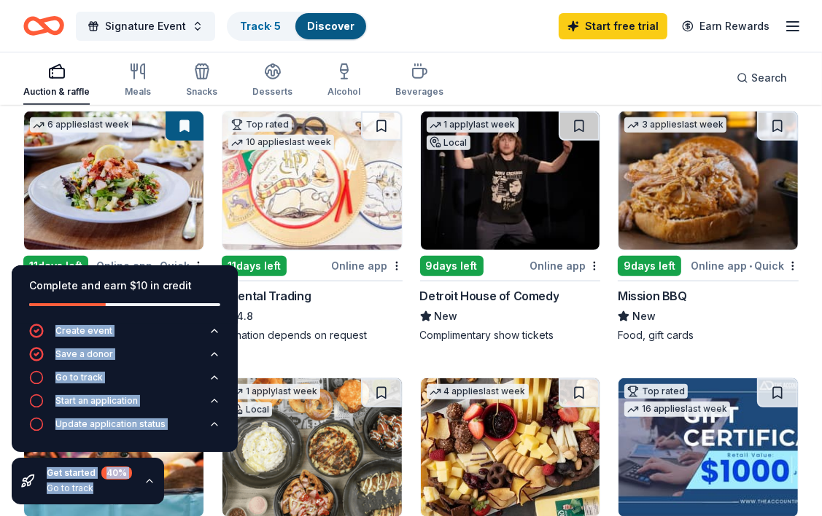
scroll to position [438, 0]
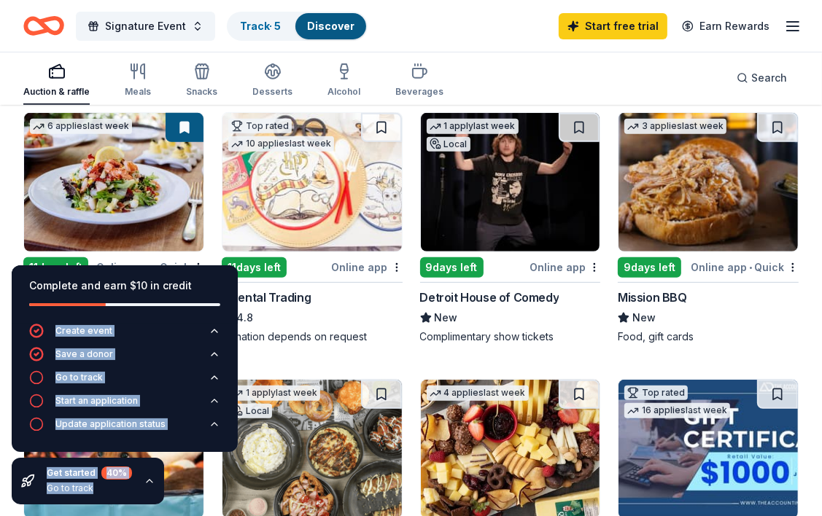
click at [90, 192] on img at bounding box center [113, 182] width 179 height 139
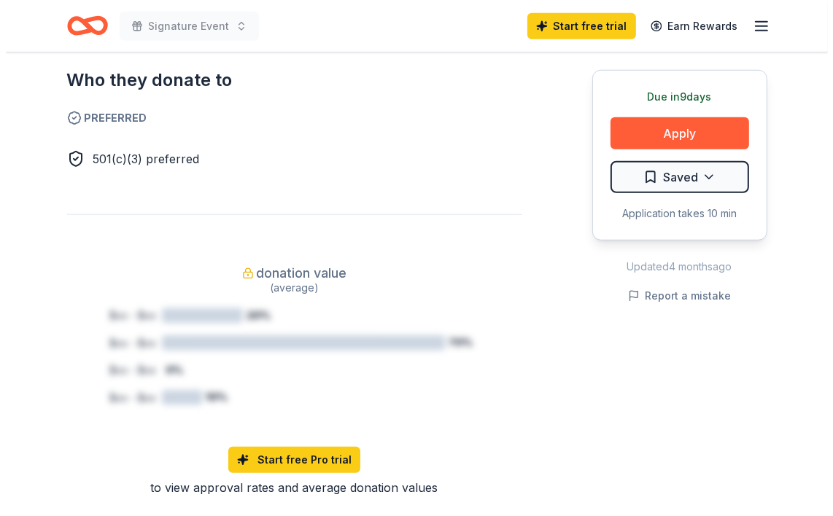
scroll to position [875, 0]
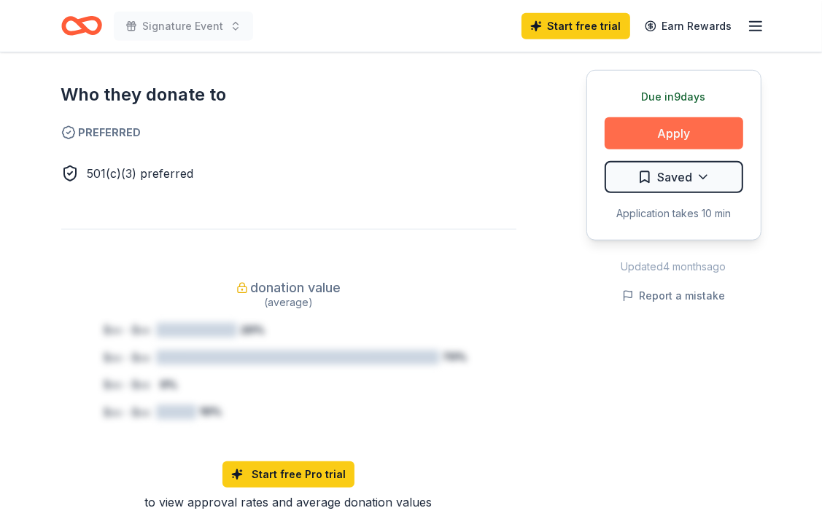
click at [670, 127] on button "Apply" at bounding box center [674, 133] width 139 height 32
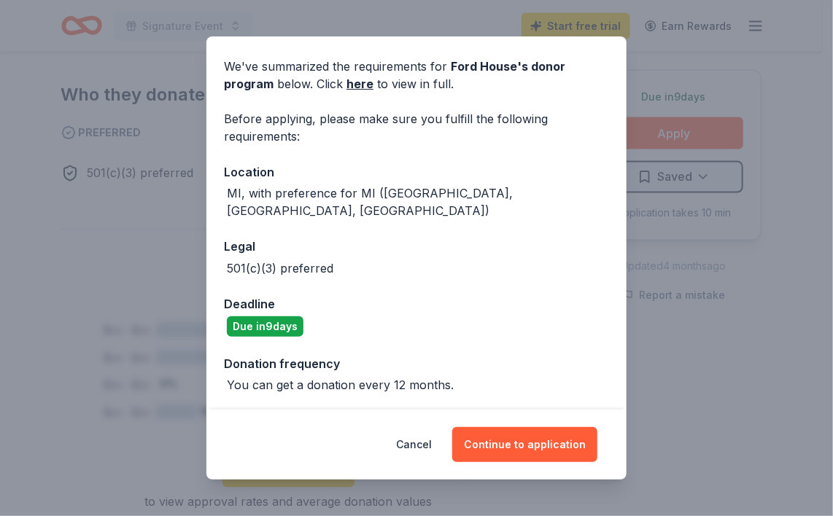
scroll to position [50, 0]
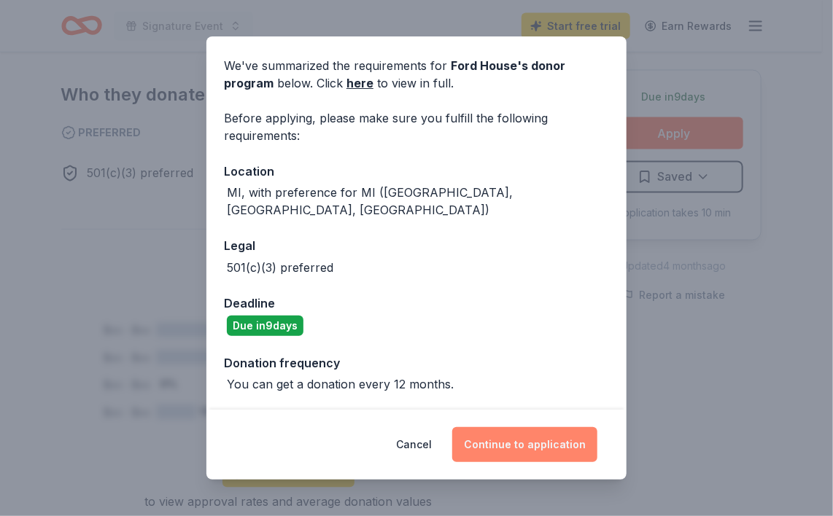
click at [516, 443] on button "Continue to application" at bounding box center [524, 444] width 145 height 35
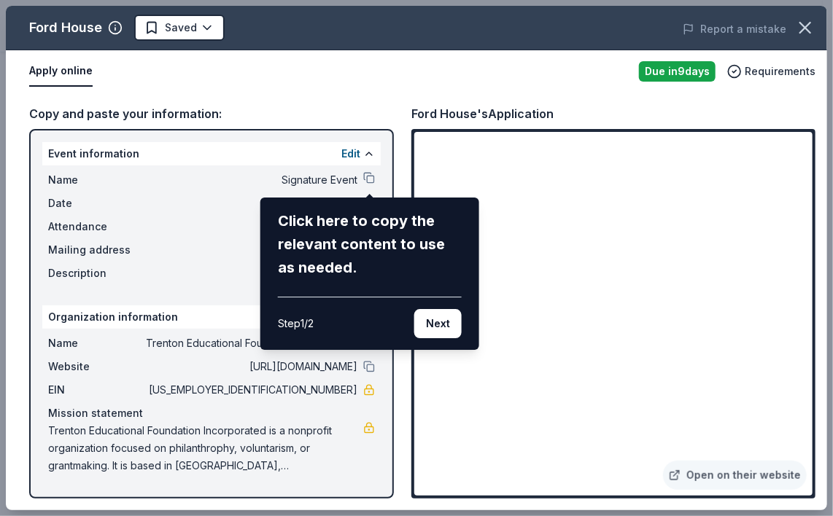
click at [176, 211] on div "Ford House Saved Report a mistake Apply online Due in 9 days Requirements Copy …" at bounding box center [416, 258] width 821 height 505
click at [190, 222] on div "Ford House Saved Report a mistake Apply online Due in 9 days Requirements Copy …" at bounding box center [416, 258] width 821 height 505
click at [544, 266] on div "Ford House Saved Report a mistake Apply online Due in 9 days Requirements Copy …" at bounding box center [416, 258] width 821 height 505
click at [567, 357] on div "Ford House Saved Report a mistake Apply online Due in 9 days Requirements Copy …" at bounding box center [416, 258] width 821 height 505
click at [446, 321] on button "Next" at bounding box center [437, 323] width 47 height 29
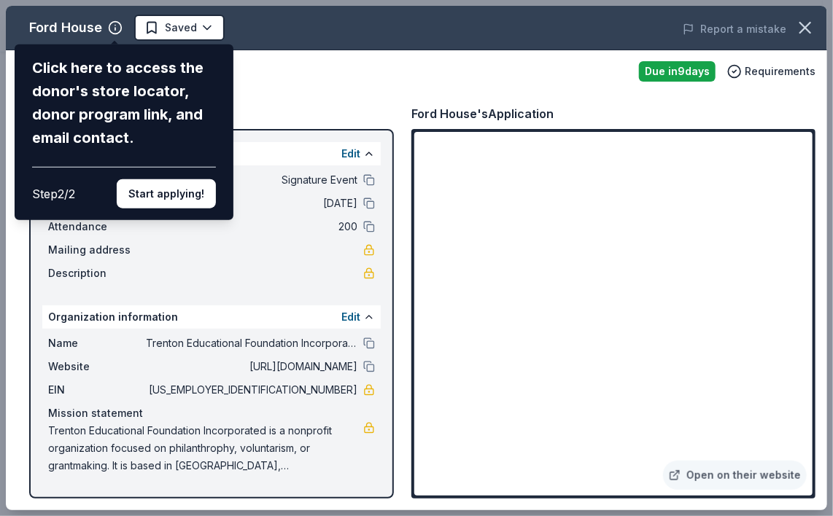
click at [550, 362] on div "Ford House Click here to access the donor's store locator, donor program link, …" at bounding box center [416, 258] width 821 height 505
click at [157, 195] on button "Start applying!" at bounding box center [166, 193] width 99 height 29
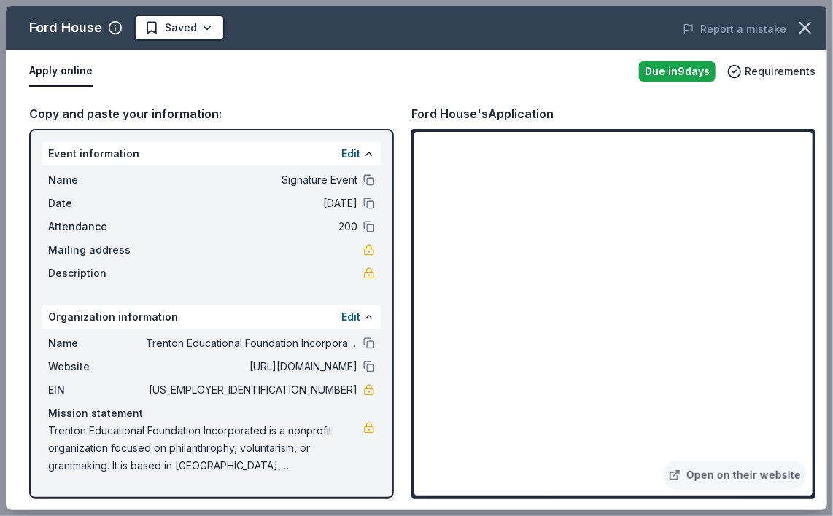
click at [123, 82] on div "Apply online" at bounding box center [328, 71] width 598 height 31
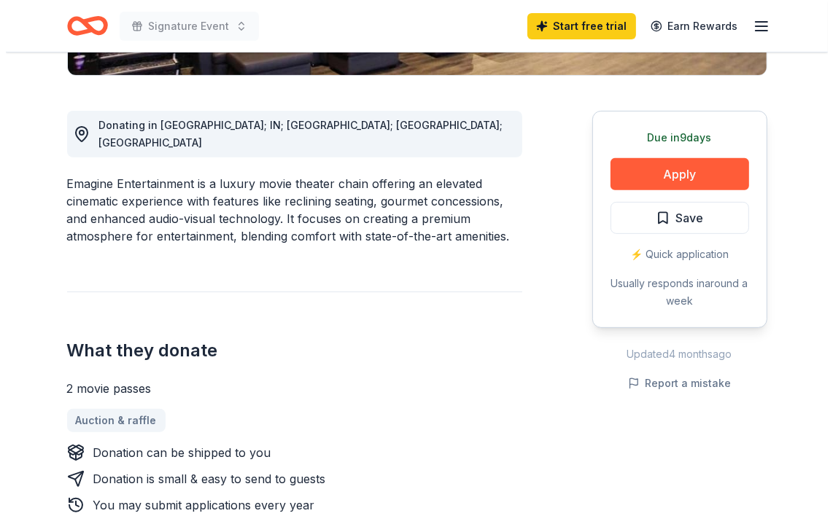
scroll to position [365, 0]
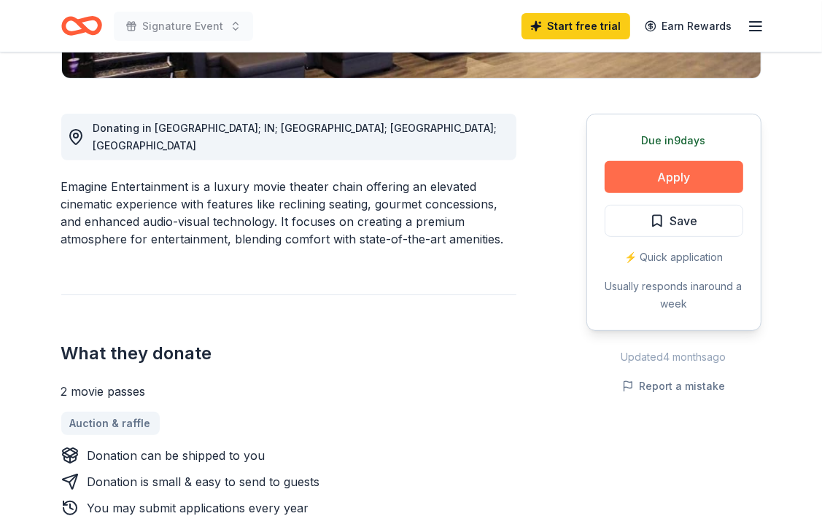
click at [674, 175] on button "Apply" at bounding box center [674, 177] width 139 height 32
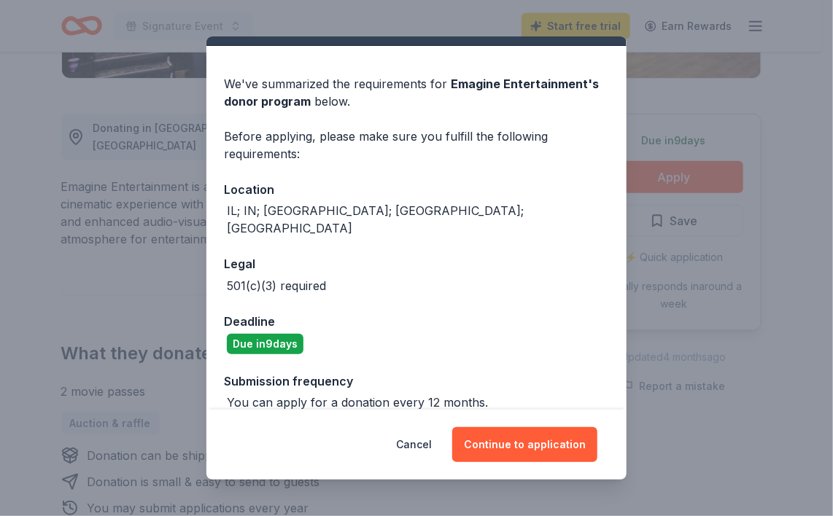
scroll to position [33, 0]
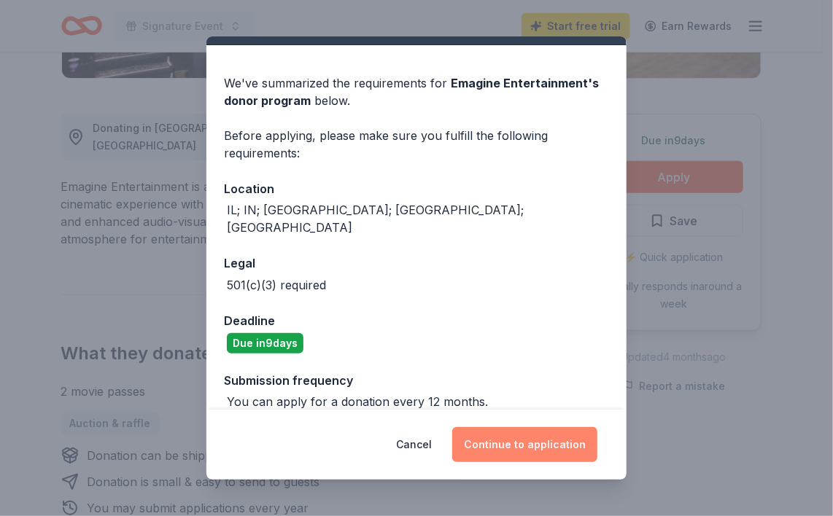
click at [544, 441] on button "Continue to application" at bounding box center [524, 444] width 145 height 35
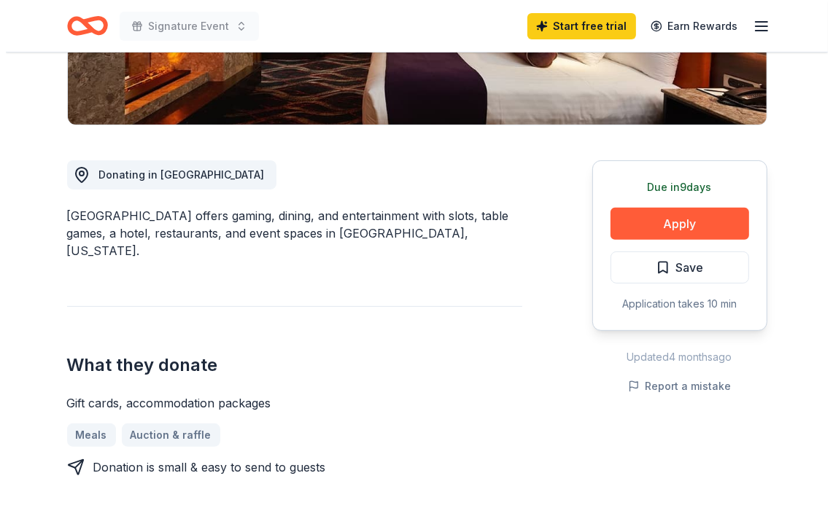
scroll to position [365, 0]
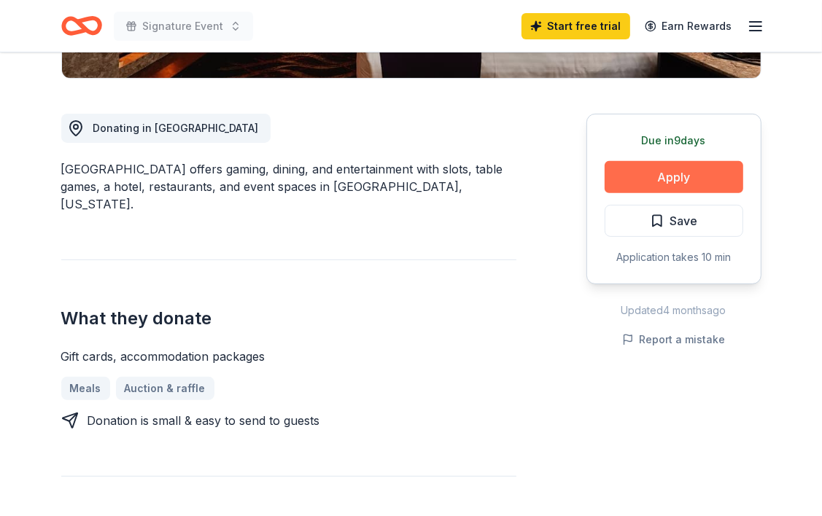
click at [669, 171] on button "Apply" at bounding box center [674, 177] width 139 height 32
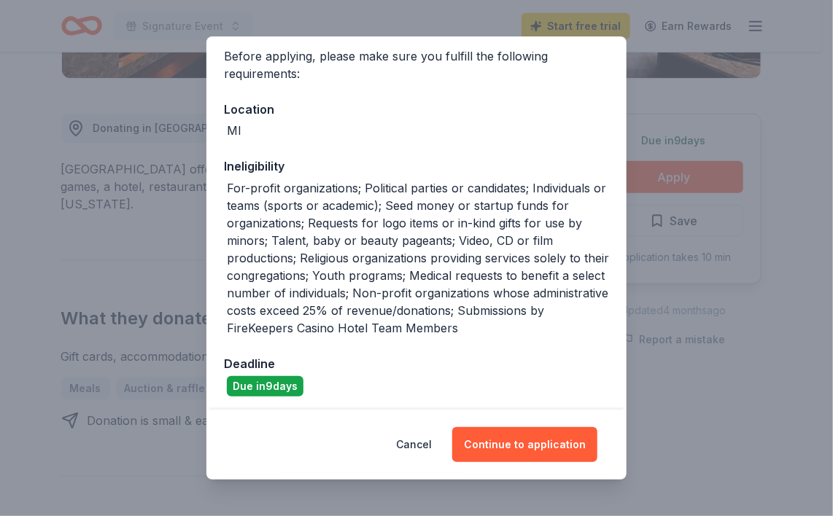
scroll to position [116, 0]
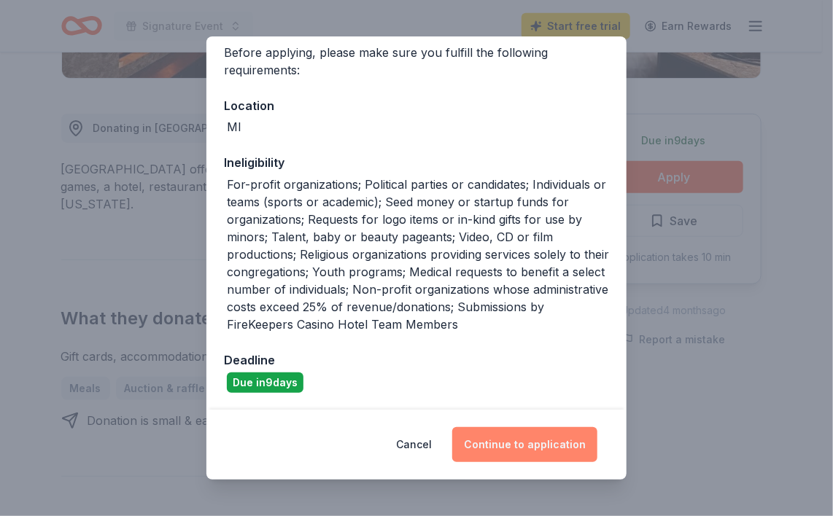
click at [537, 447] on button "Continue to application" at bounding box center [524, 444] width 145 height 35
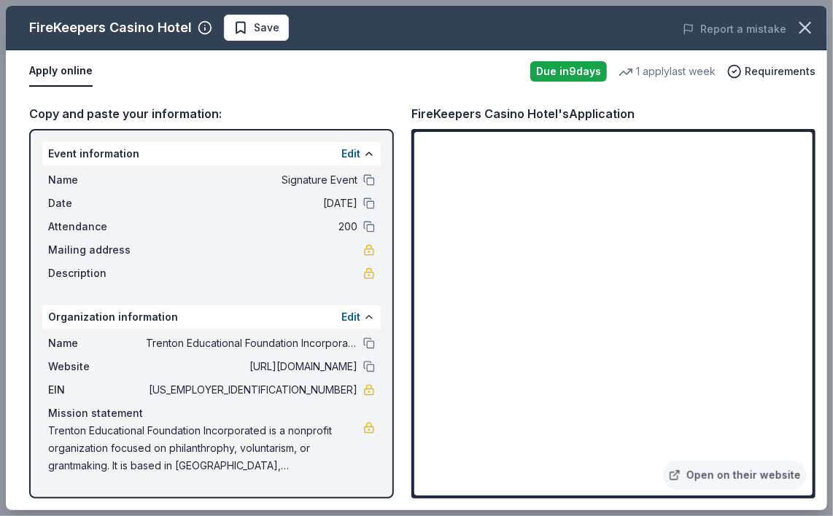
click at [429, 506] on div "Copy and paste your information: Event information Edit Name Signature Event Da…" at bounding box center [416, 302] width 821 height 418
click at [706, 475] on link "Open on their website" at bounding box center [735, 475] width 144 height 29
click at [715, 473] on link "Open on their website" at bounding box center [735, 475] width 144 height 29
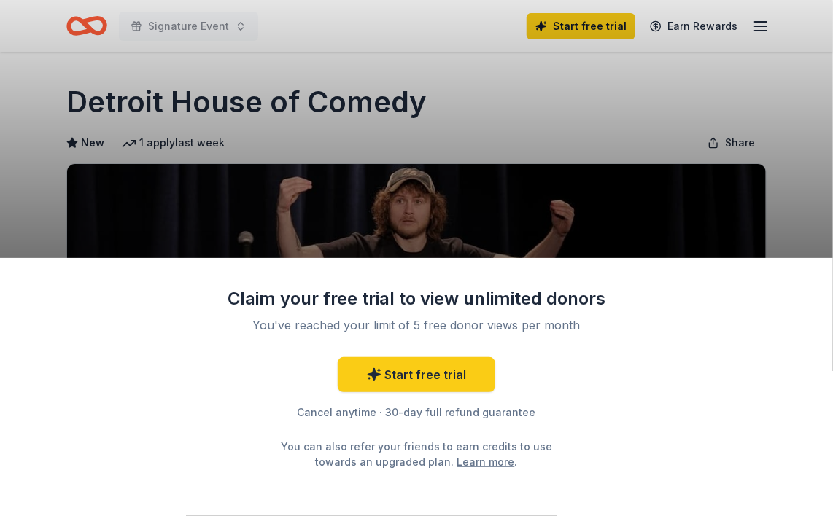
click at [557, 117] on div "Claim your free trial to view unlimited donors You've reached your limit of 5 f…" at bounding box center [416, 258] width 833 height 516
click at [644, 178] on div "Claim your free trial to view unlimited donors You've reached your limit of 5 f…" at bounding box center [416, 258] width 833 height 516
click at [674, 227] on div "Claim your free trial to view unlimited donors You've reached your limit of 5 f…" at bounding box center [416, 258] width 833 height 516
drag, startPoint x: 610, startPoint y: 369, endPoint x: 618, endPoint y: 347, distance: 23.3
click at [611, 369] on div "Claim your free trial to view unlimited donors You've reached your limit of 5 f…" at bounding box center [416, 387] width 833 height 258
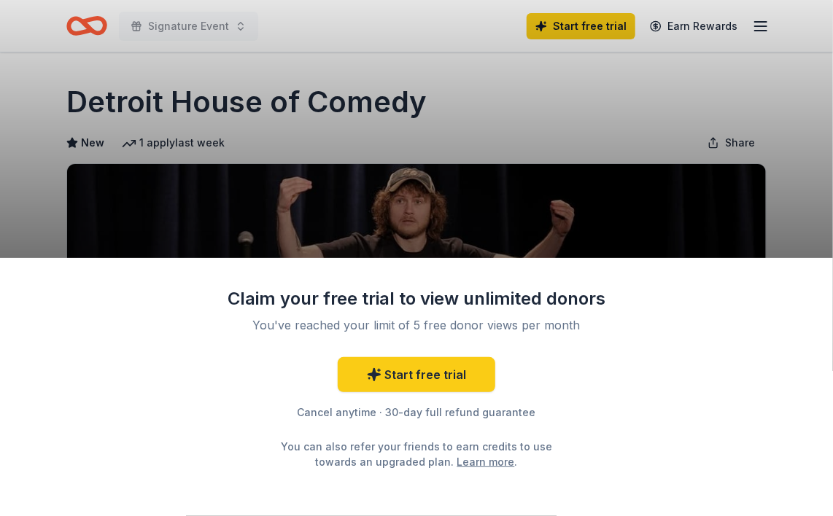
click at [538, 128] on div "Claim your free trial to view unlimited donors You've reached your limit of 5 f…" at bounding box center [416, 258] width 833 height 516
click at [488, 120] on div "Claim your free trial to view unlimited donors You've reached your limit of 5 f…" at bounding box center [416, 258] width 833 height 516
click at [470, 120] on div "Claim your free trial to view unlimited donors You've reached your limit of 5 f…" at bounding box center [416, 258] width 833 height 516
click at [471, 112] on div "Claim your free trial to view unlimited donors You've reached your limit of 5 f…" at bounding box center [416, 258] width 833 height 516
click at [227, 109] on div "Claim your free trial to view unlimited donors You've reached your limit of 5 f…" at bounding box center [416, 258] width 833 height 516
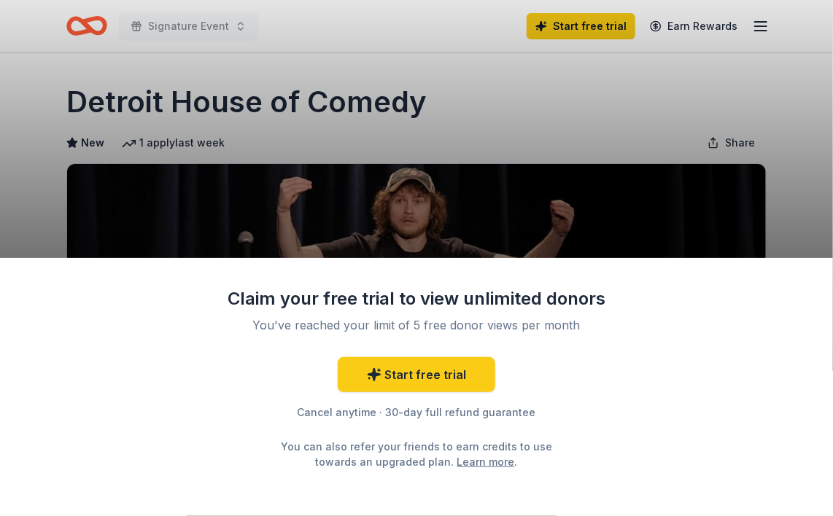
drag, startPoint x: 291, startPoint y: 77, endPoint x: 298, endPoint y: 88, distance: 12.8
click at [295, 83] on div "Claim your free trial to view unlimited donors You've reached your limit of 5 f…" at bounding box center [416, 258] width 833 height 516
click at [648, 336] on div "Claim your free trial to view unlimited donors You've reached your limit of 5 f…" at bounding box center [416, 387] width 833 height 258
click at [414, 151] on div "Claim your free trial to view unlimited donors You've reached your limit of 5 f…" at bounding box center [416, 258] width 833 height 516
click at [414, 88] on div "Claim your free trial to view unlimited donors You've reached your limit of 5 f…" at bounding box center [416, 258] width 833 height 516
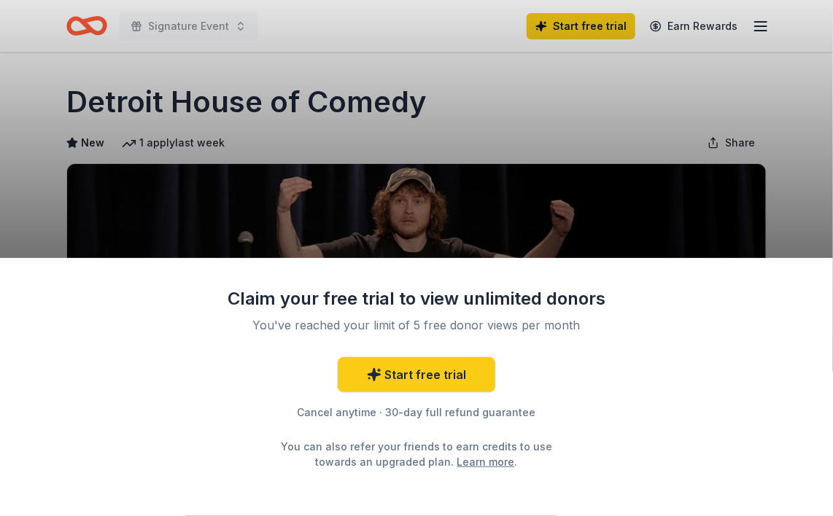
click at [413, 88] on div "Claim your free trial to view unlimited donors You've reached your limit of 5 f…" at bounding box center [416, 258] width 833 height 516
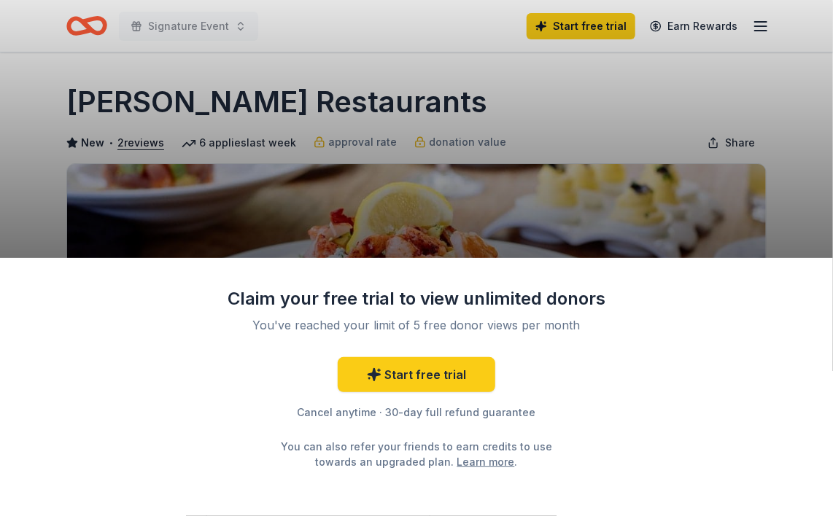
click at [667, 94] on div "Claim your free trial to view unlimited donors You've reached your limit of 5 f…" at bounding box center [416, 258] width 833 height 516
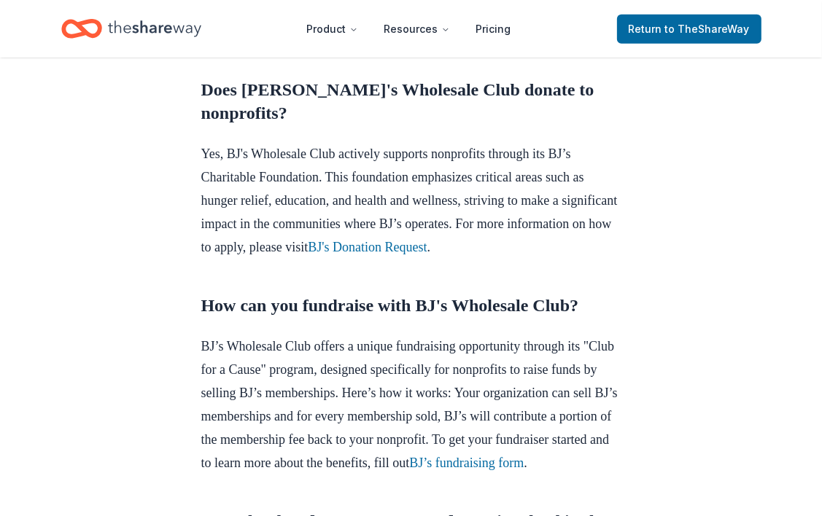
scroll to position [601, 0]
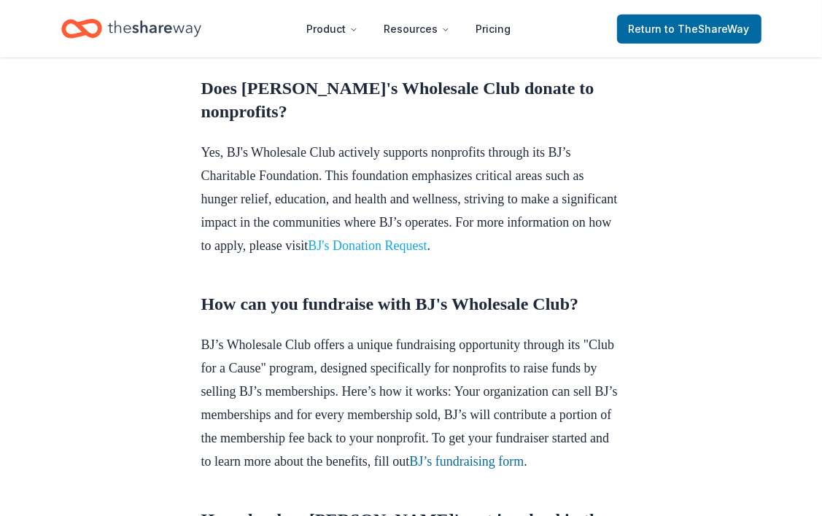
click at [427, 253] on link "BJ's Donation Request" at bounding box center [367, 246] width 119 height 15
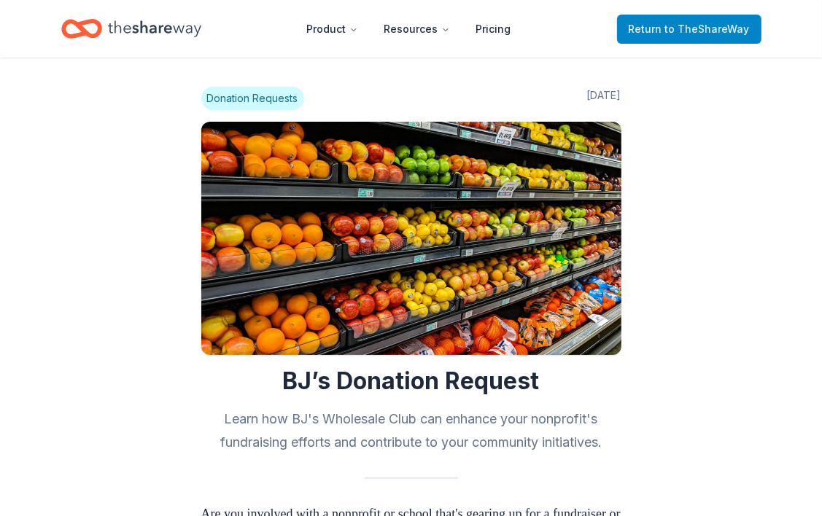
click at [677, 30] on span "to TheShareWay" at bounding box center [707, 29] width 85 height 12
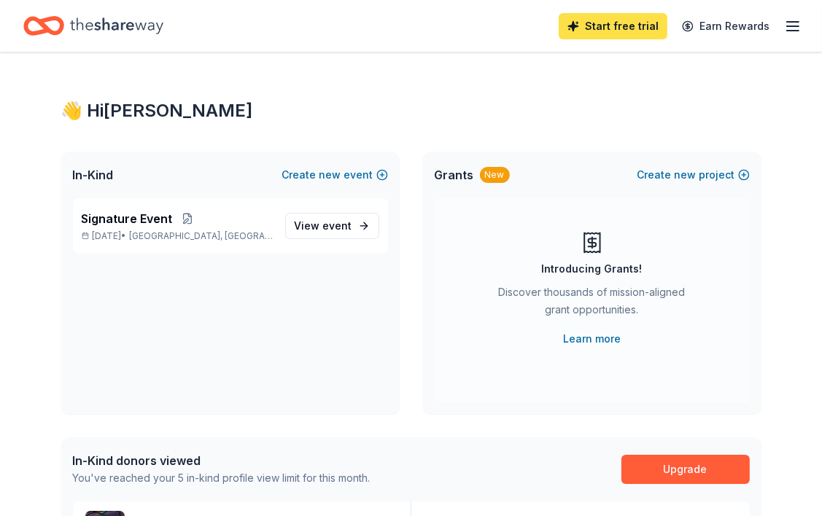
click at [616, 24] on link "Start free trial" at bounding box center [613, 26] width 109 height 26
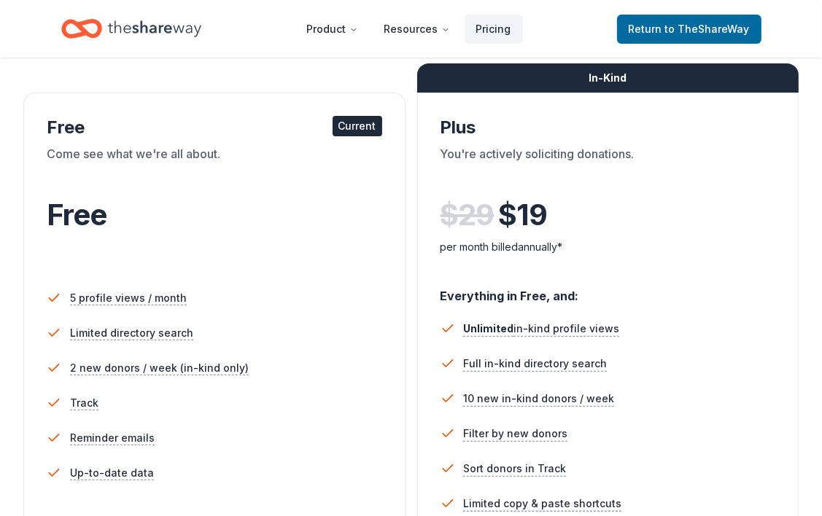
scroll to position [219, 0]
